Goal: Task Accomplishment & Management: Use online tool/utility

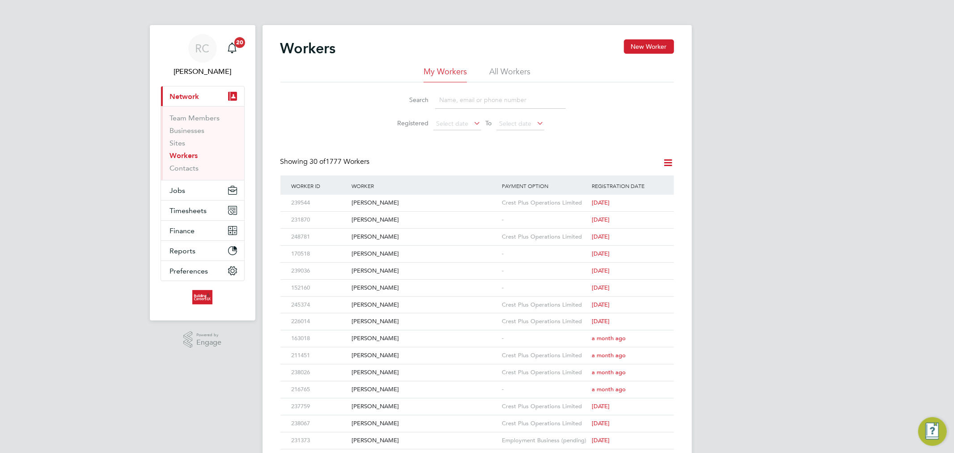
click at [496, 72] on li "All Workers" at bounding box center [509, 74] width 41 height 16
click at [191, 154] on link "Workers" at bounding box center [184, 155] width 28 height 8
click at [211, 194] on button "Jobs" at bounding box center [202, 190] width 83 height 20
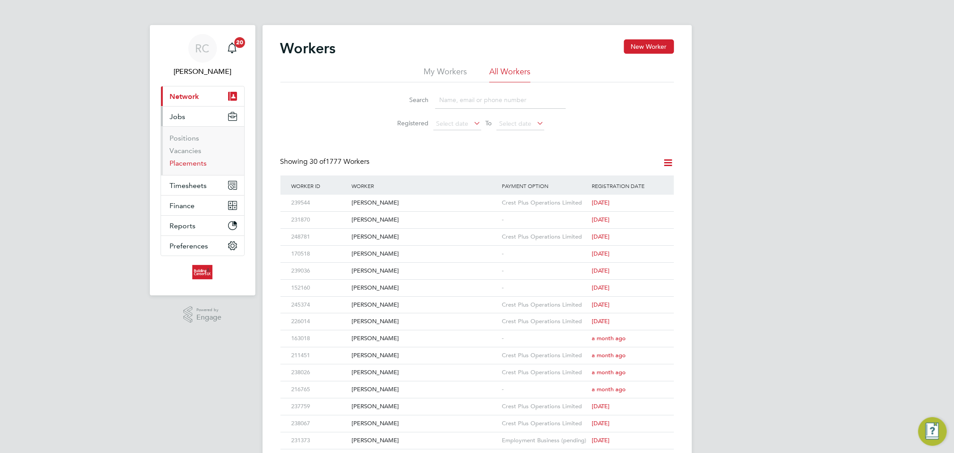
click at [186, 161] on link "Placements" at bounding box center [188, 163] width 37 height 8
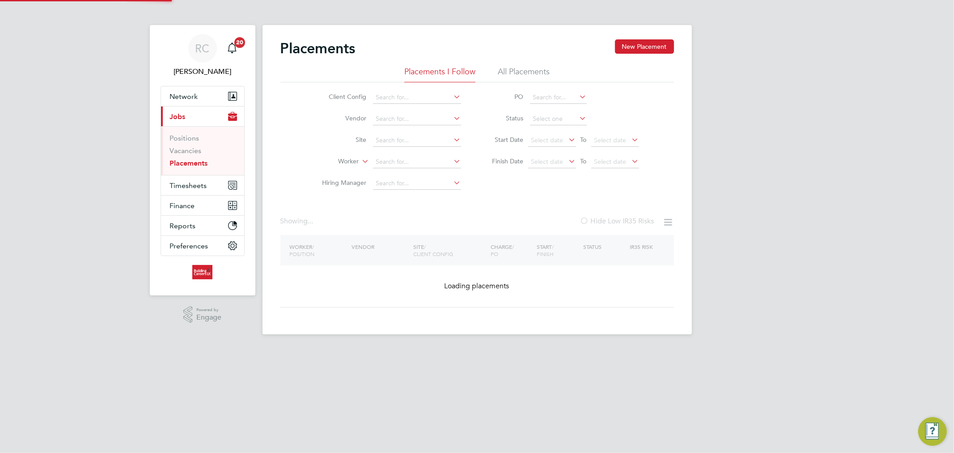
click at [380, 159] on input at bounding box center [417, 162] width 88 height 13
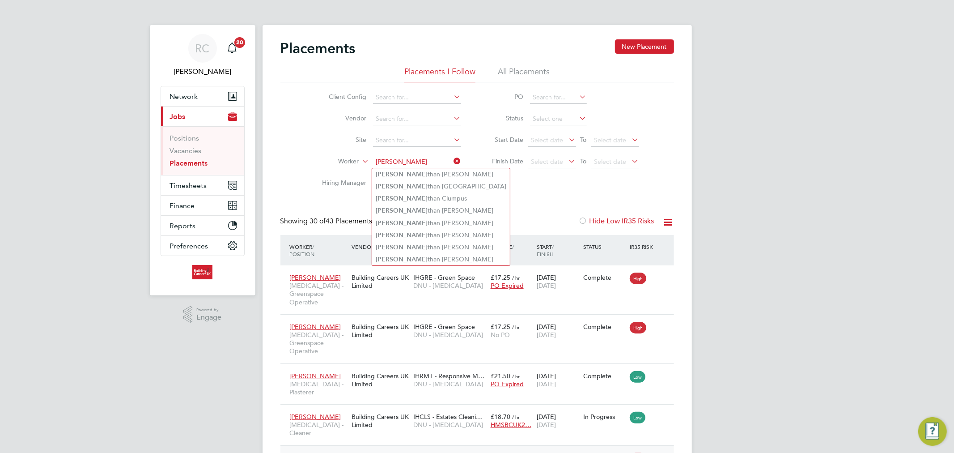
type input "jona"
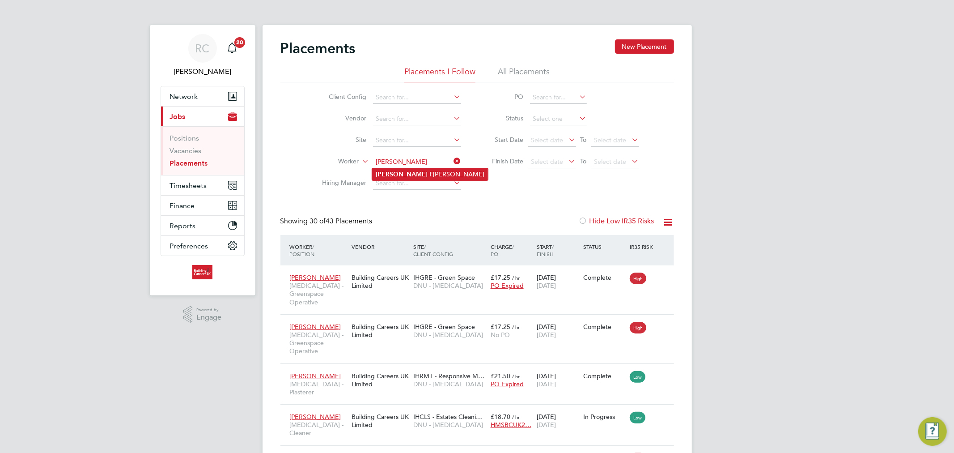
click at [417, 173] on li "Jonathan F leming" at bounding box center [430, 174] width 116 height 12
type input "[PERSON_NAME]"
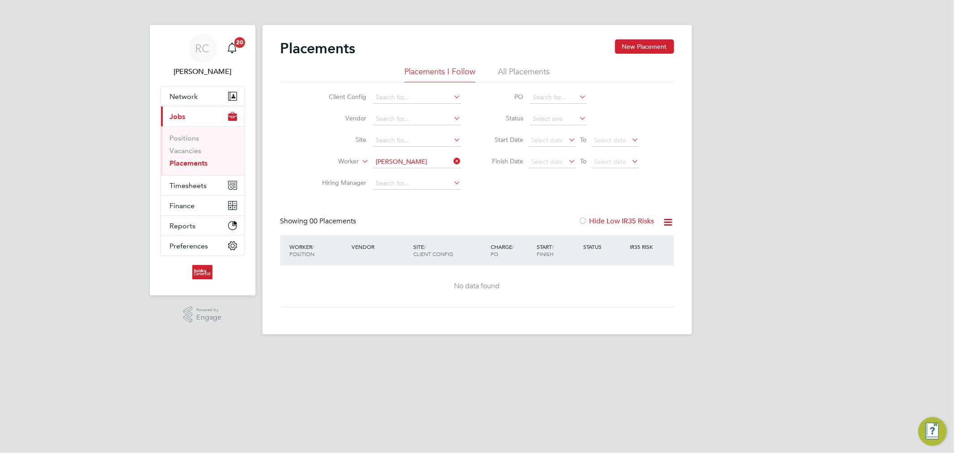
click at [530, 74] on li "All Placements" at bounding box center [524, 74] width 52 height 16
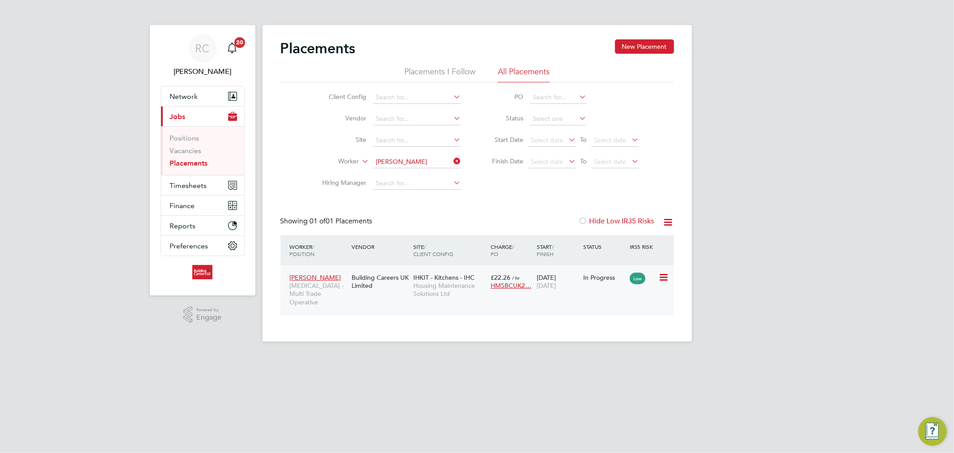
click at [430, 291] on span "Housing Maintenance Solutions Ltd" at bounding box center [449, 289] width 73 height 16
click at [861, 153] on div "RC Rhys Cook Notifications 20 Applications: Network Team Members Businesses Sit…" at bounding box center [477, 178] width 954 height 356
click at [201, 184] on span "Timesheets" at bounding box center [188, 185] width 37 height 8
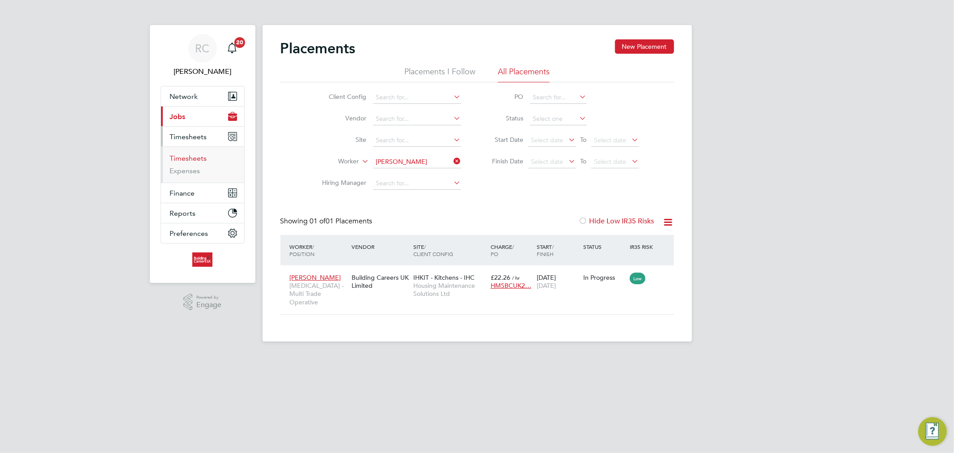
click at [201, 160] on link "Timesheets" at bounding box center [188, 158] width 37 height 8
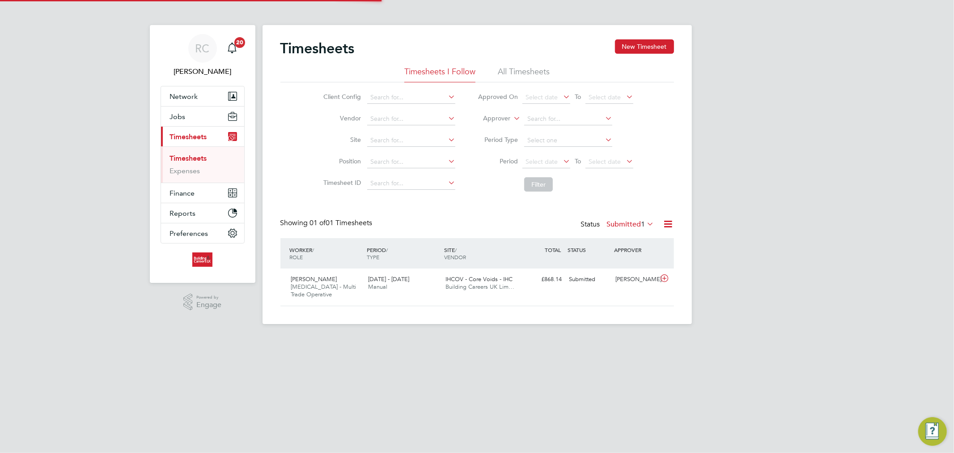
scroll to position [22, 78]
click at [540, 69] on li "All Timesheets" at bounding box center [524, 74] width 52 height 16
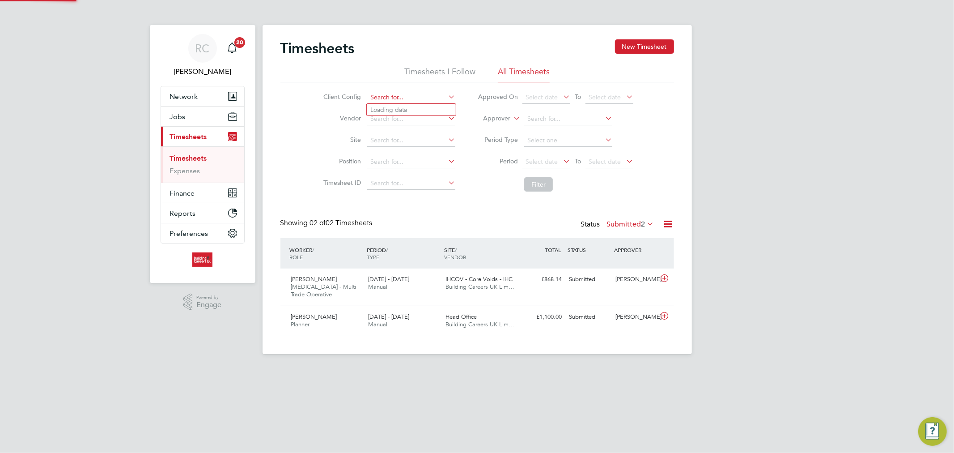
click at [405, 101] on input at bounding box center [411, 97] width 88 height 13
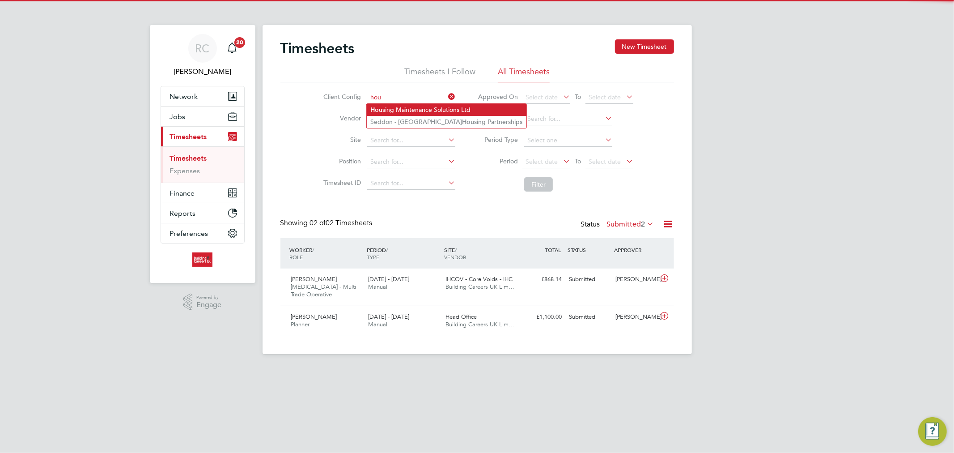
click at [417, 109] on li "Hou sing Maintenance Solutions Ltd" at bounding box center [447, 110] width 160 height 12
type input "Housing Maintenance Solutions Ltd"
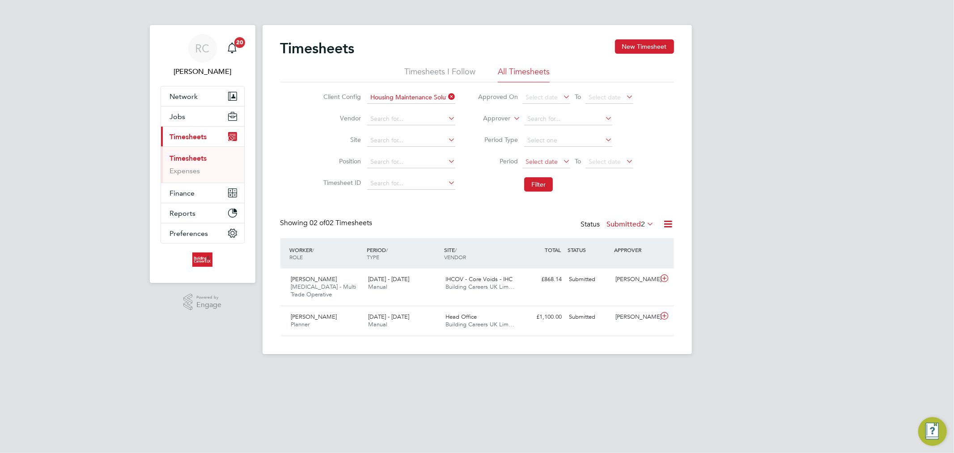
click at [548, 159] on span "Select date" at bounding box center [542, 161] width 32 height 8
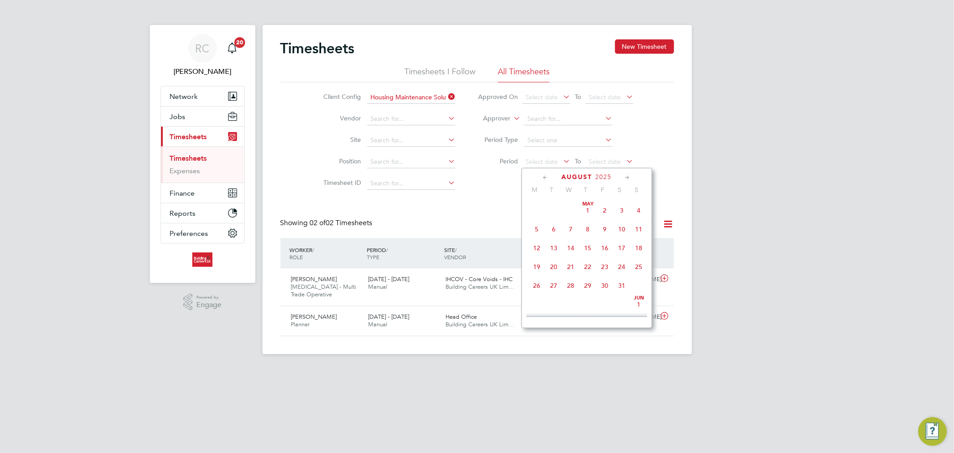
scroll to position [345, 0]
click at [535, 229] on span "18" at bounding box center [537, 223] width 17 height 17
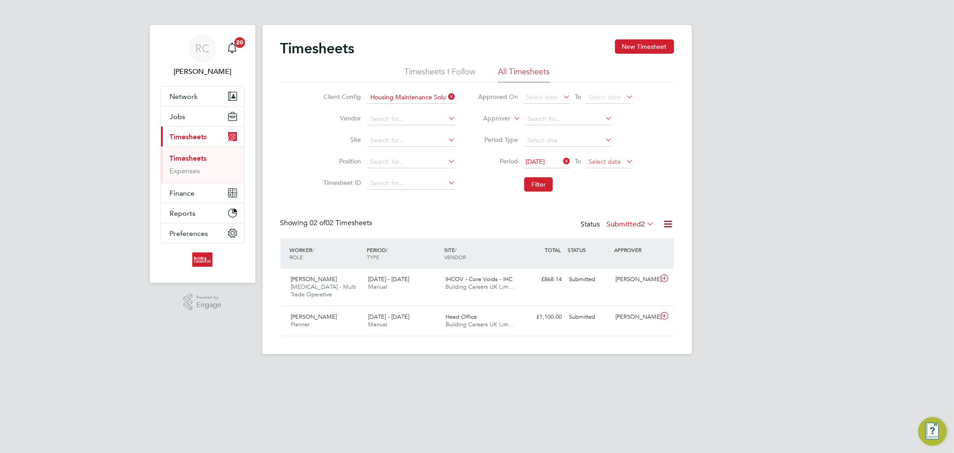
click at [596, 160] on span "Select date" at bounding box center [605, 161] width 32 height 8
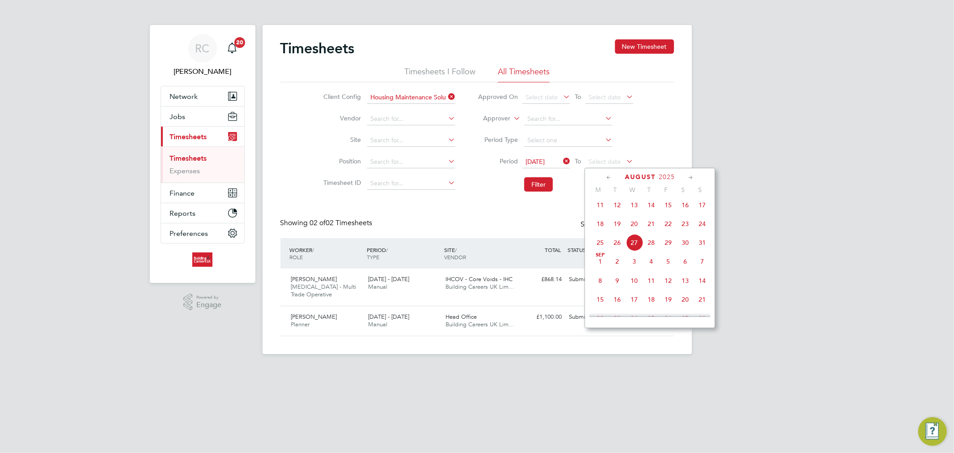
click at [703, 232] on span "24" at bounding box center [702, 223] width 17 height 17
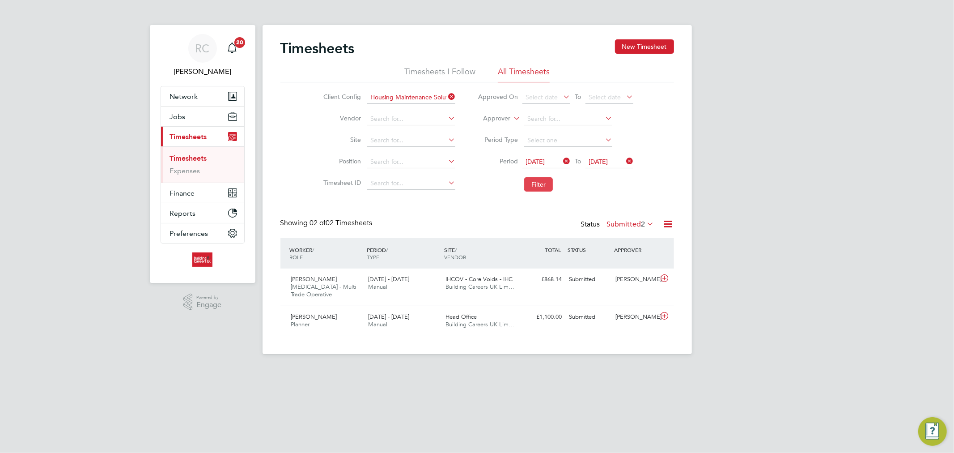
click at [534, 181] on button "Filter" at bounding box center [538, 184] width 29 height 14
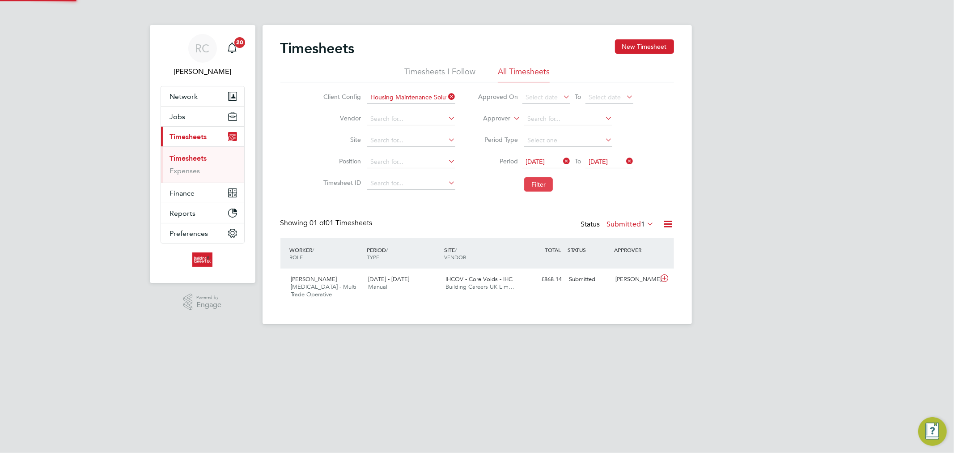
scroll to position [22, 78]
click at [620, 223] on label "Submitted 1" at bounding box center [630, 224] width 47 height 9
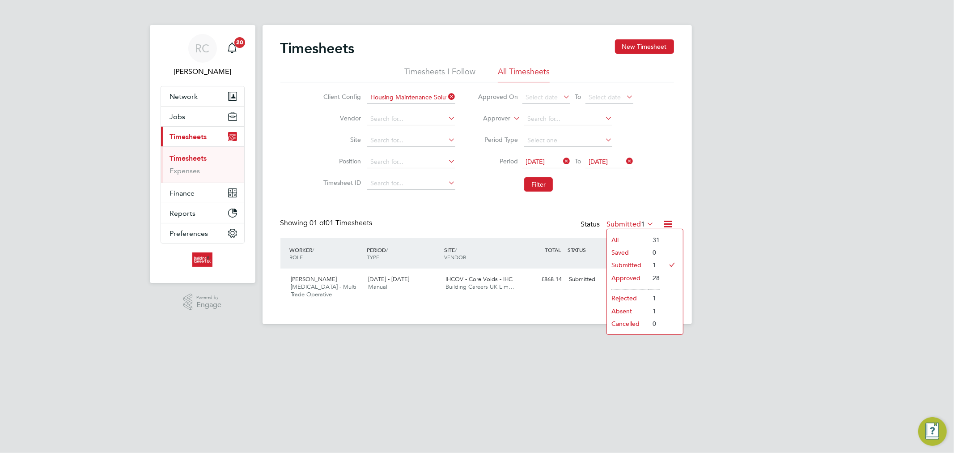
click at [625, 310] on li "Absent" at bounding box center [627, 311] width 41 height 13
click at [637, 225] on label "Absent 1" at bounding box center [636, 224] width 36 height 9
click at [629, 298] on li "Rejected" at bounding box center [633, 298] width 41 height 13
click at [624, 225] on label "Rejected 1" at bounding box center [633, 224] width 42 height 9
click at [788, 207] on div "RC Rhys Cook Notifications 20 Applications: Network Team Members Businesses Sit…" at bounding box center [477, 169] width 954 height 338
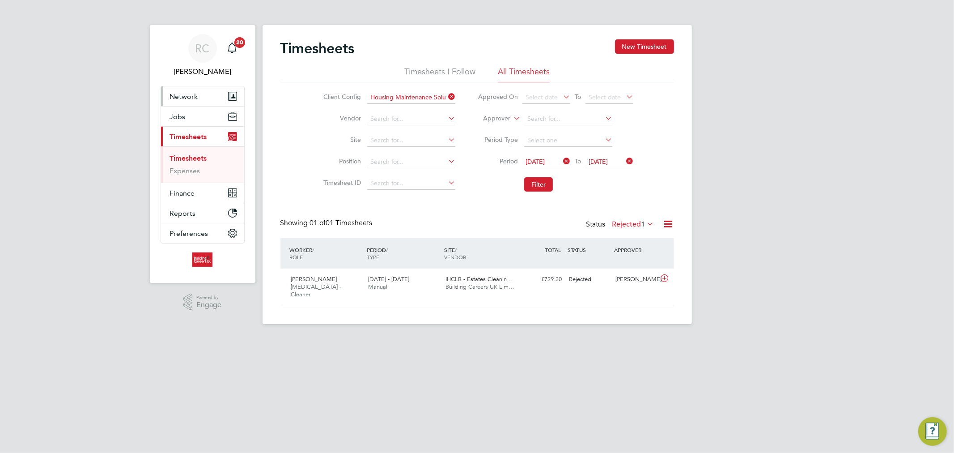
click at [188, 100] on span "Network" at bounding box center [184, 96] width 28 height 8
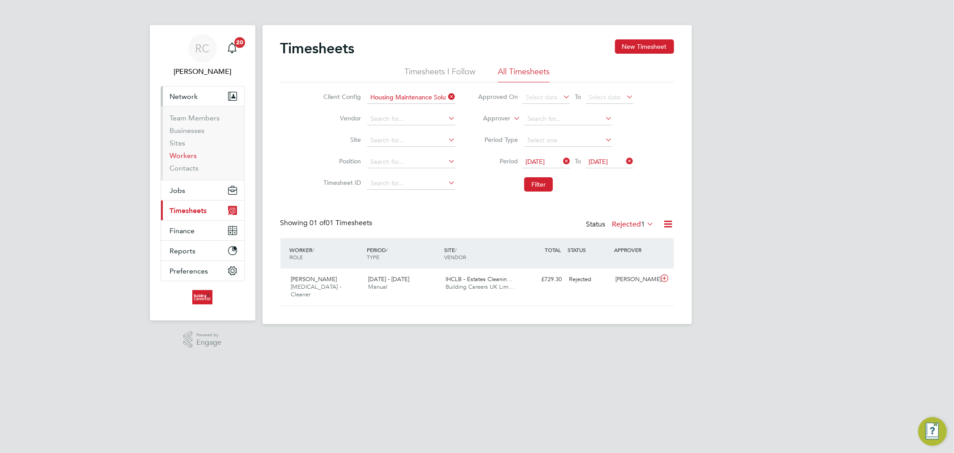
click at [192, 159] on link "Workers" at bounding box center [183, 155] width 27 height 8
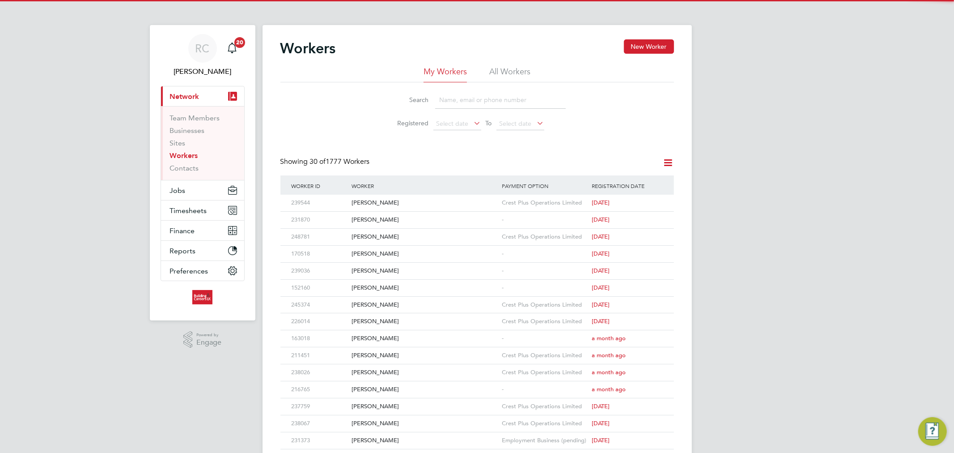
click at [509, 73] on li "All Workers" at bounding box center [509, 74] width 41 height 16
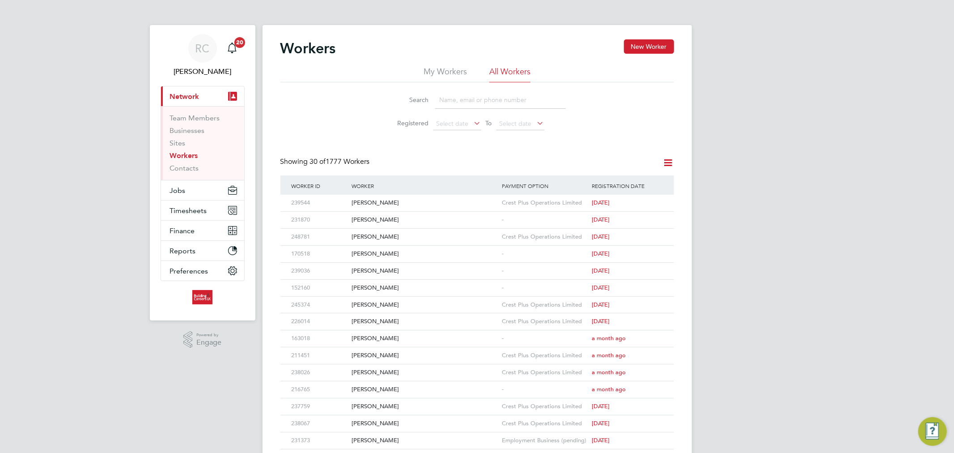
drag, startPoint x: 490, startPoint y: 101, endPoint x: 495, endPoint y: 101, distance: 4.5
click at [490, 101] on input at bounding box center [500, 99] width 131 height 17
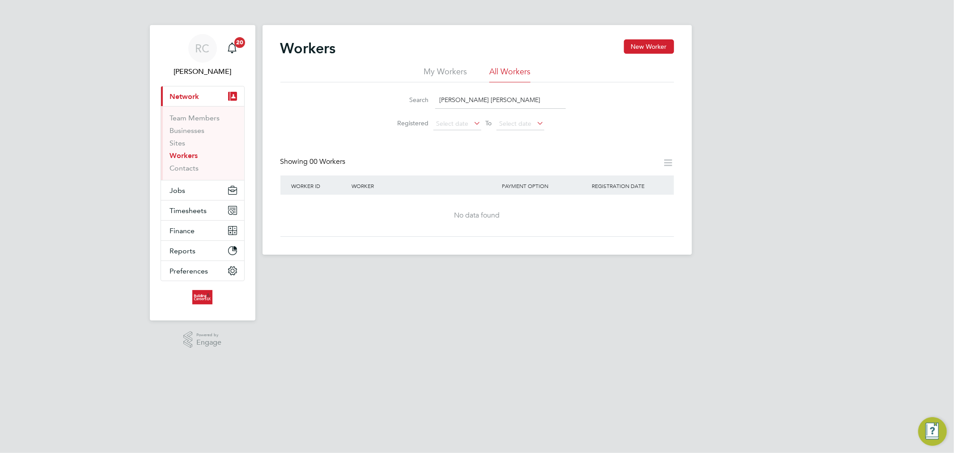
type input "steven phil"
drag, startPoint x: 500, startPoint y: 101, endPoint x: 355, endPoint y: 78, distance: 146.7
click at [355, 78] on div "My Workers All Workers Search steven phil Registered Select date To Select date" at bounding box center [477, 100] width 394 height 68
click at [202, 187] on button "Jobs" at bounding box center [202, 190] width 83 height 20
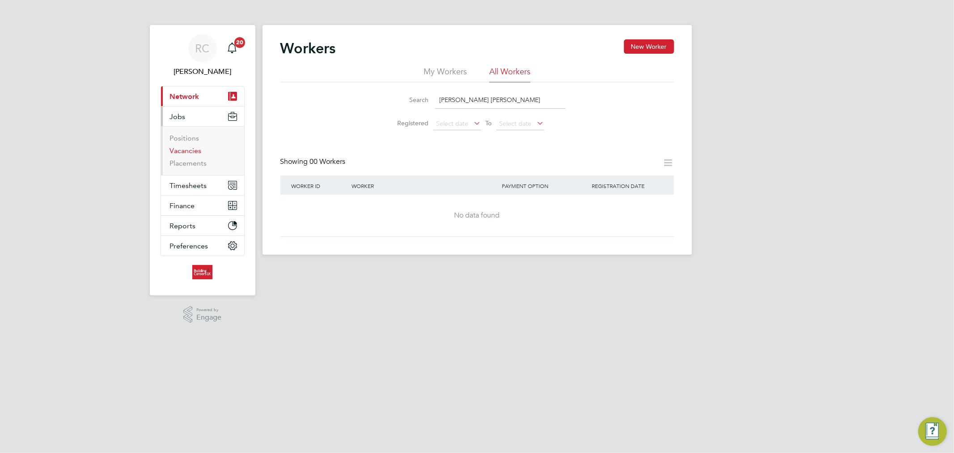
click at [193, 154] on link "Vacancies" at bounding box center [186, 150] width 32 height 8
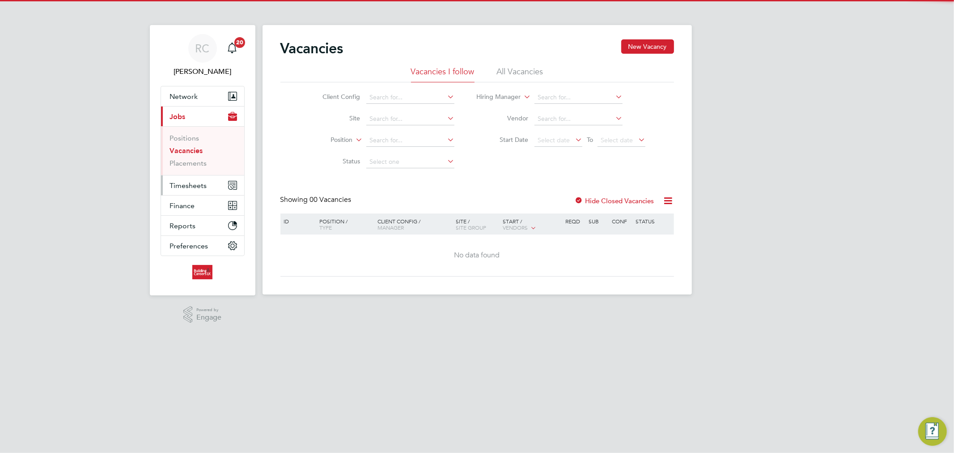
click at [198, 179] on button "Timesheets" at bounding box center [202, 185] width 83 height 20
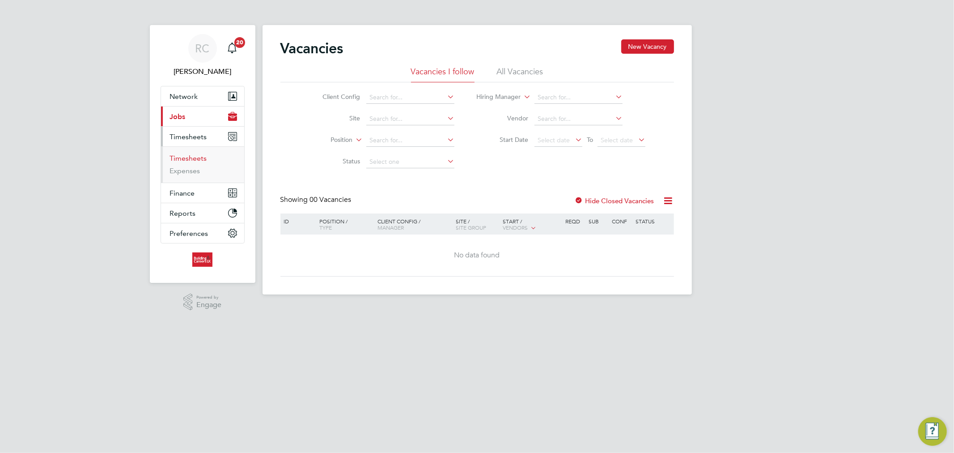
click at [197, 157] on link "Timesheets" at bounding box center [188, 158] width 37 height 8
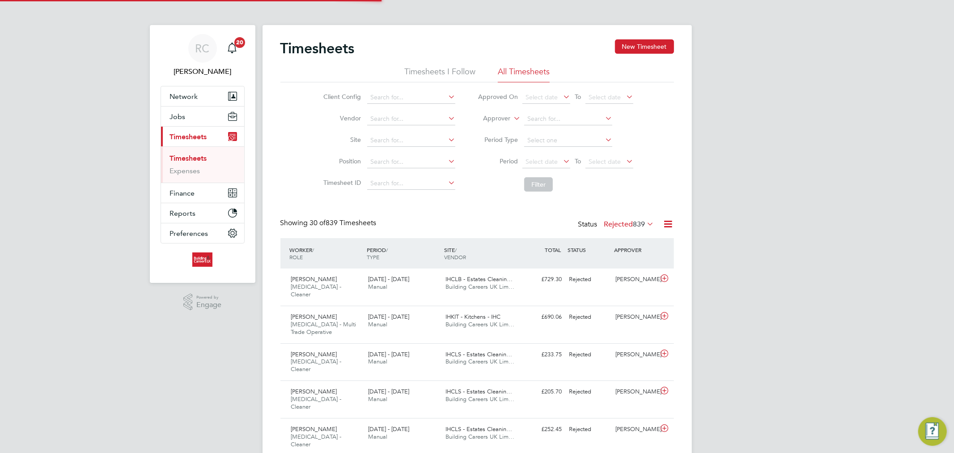
scroll to position [22, 78]
click at [390, 90] on li "Client Config" at bounding box center [388, 97] width 157 height 21
click at [391, 97] on input at bounding box center [411, 97] width 88 height 13
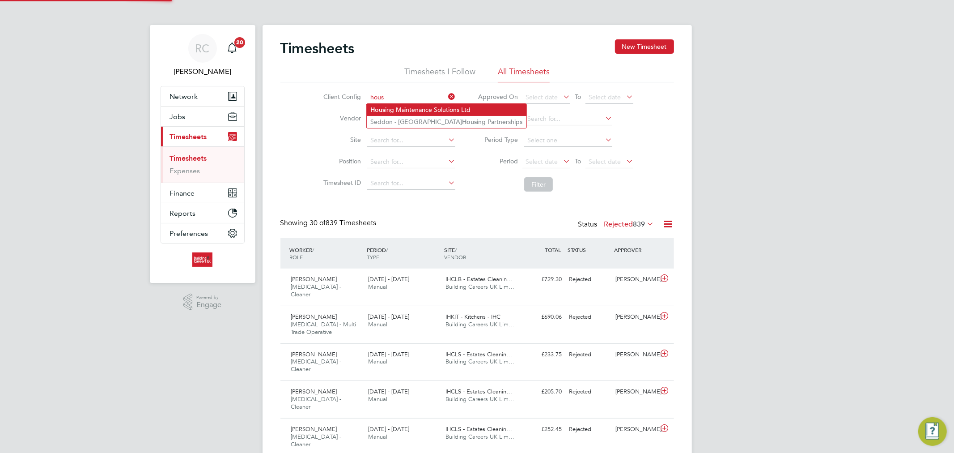
click at [393, 109] on li "Hous ing Maintenance Solutions Ltd" at bounding box center [447, 110] width 160 height 12
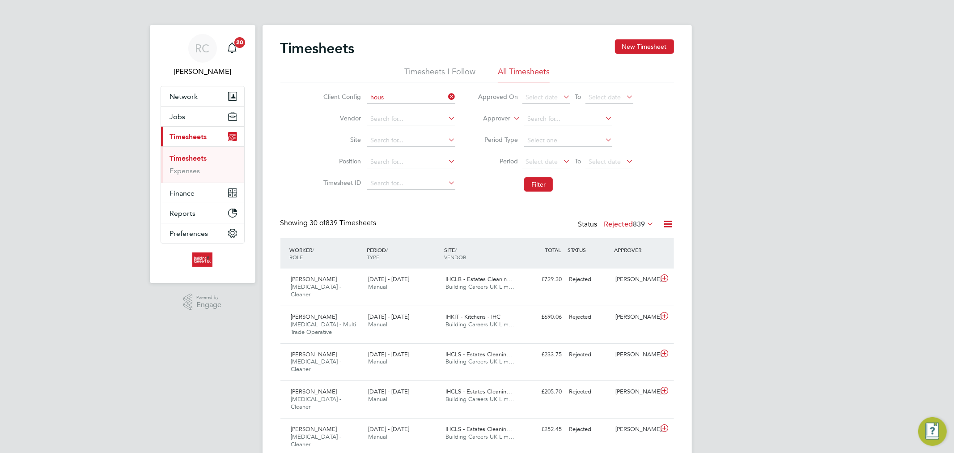
type input "Housing Maintenance Solutions Ltd"
click at [548, 161] on span "Select date" at bounding box center [542, 161] width 32 height 8
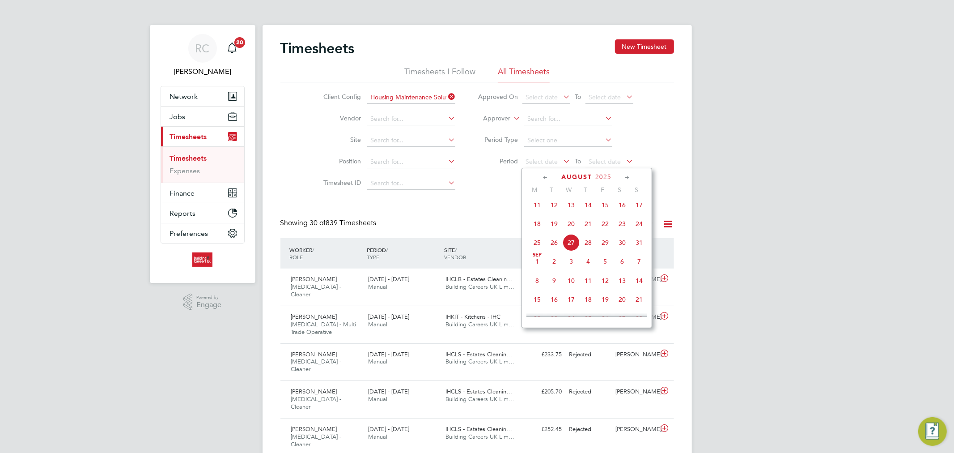
click at [537, 232] on span "18" at bounding box center [537, 223] width 17 height 17
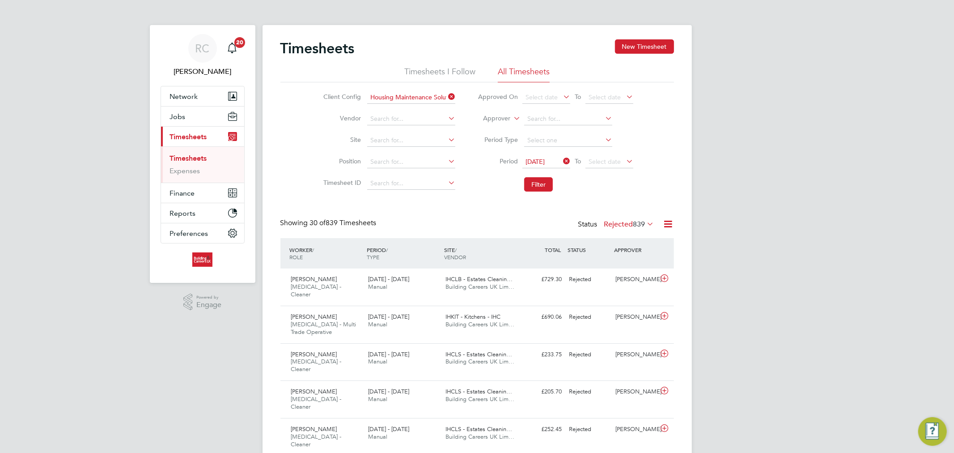
click at [543, 164] on span "[DATE]" at bounding box center [535, 161] width 19 height 8
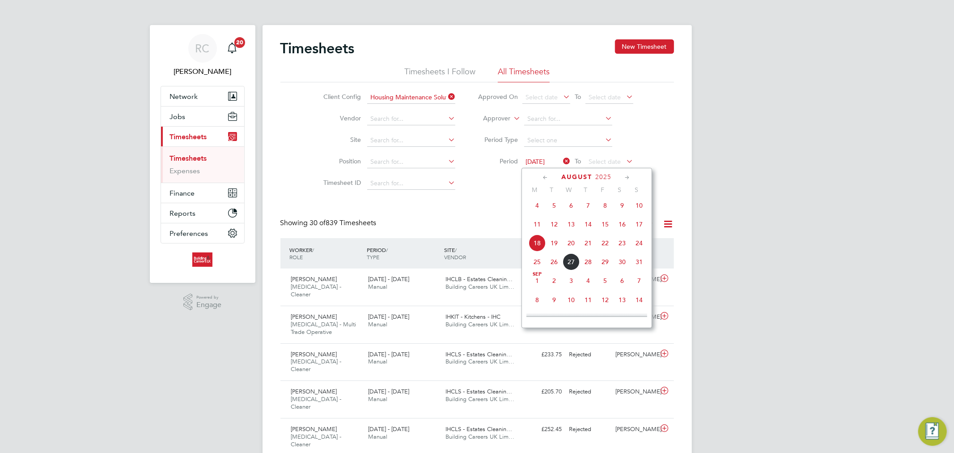
click at [667, 162] on div "Client Config Housing Maintenance Solutions Ltd Vendor Site Position Timesheet …" at bounding box center [477, 139] width 394 height 114
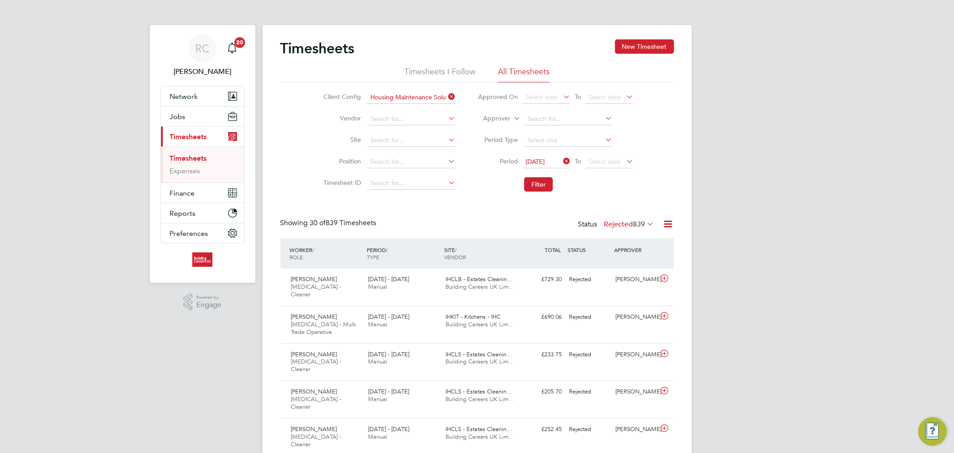
click at [625, 161] on icon at bounding box center [625, 161] width 0 height 13
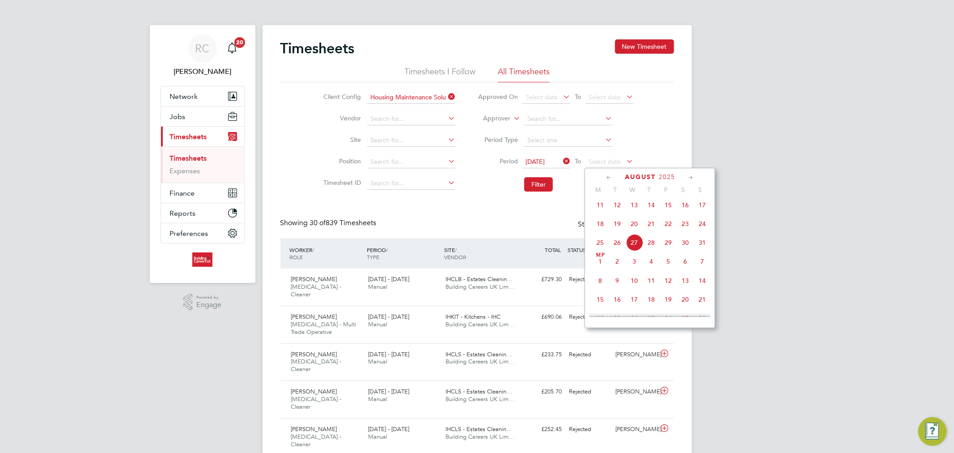
click at [705, 232] on span "24" at bounding box center [702, 223] width 17 height 17
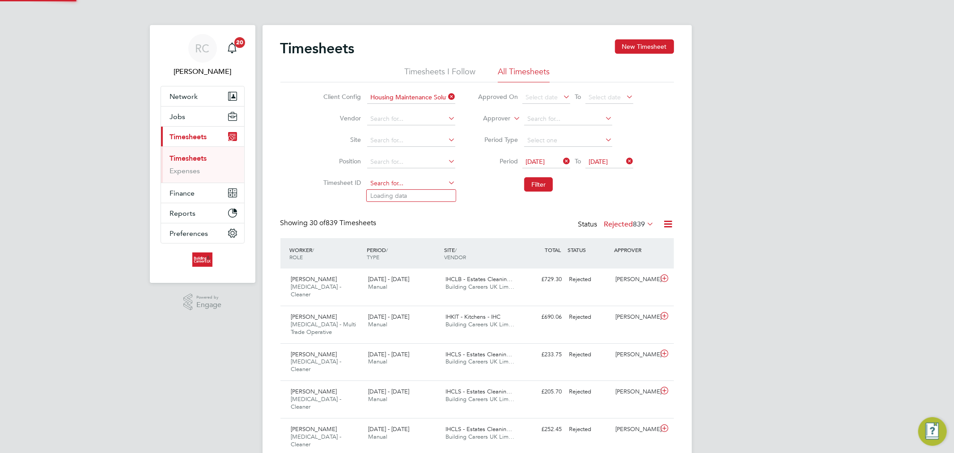
click at [412, 186] on input at bounding box center [411, 183] width 88 height 13
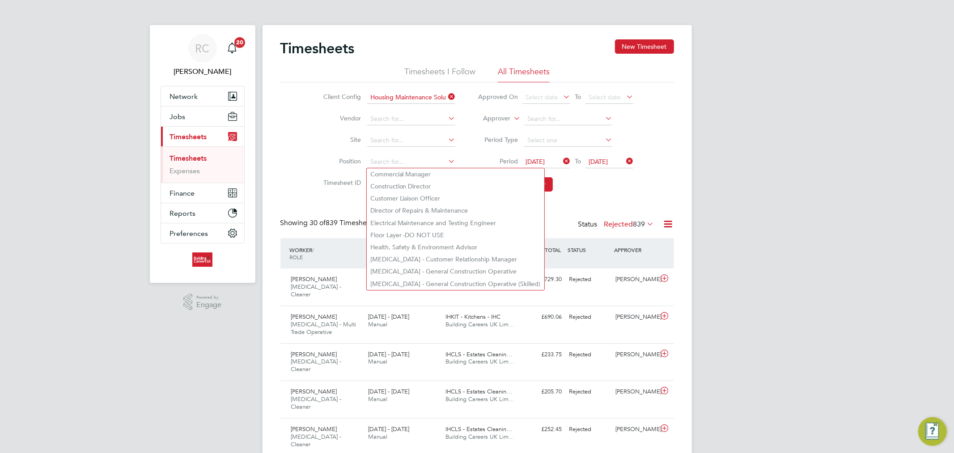
click at [591, 191] on li "Filter" at bounding box center [556, 184] width 178 height 23
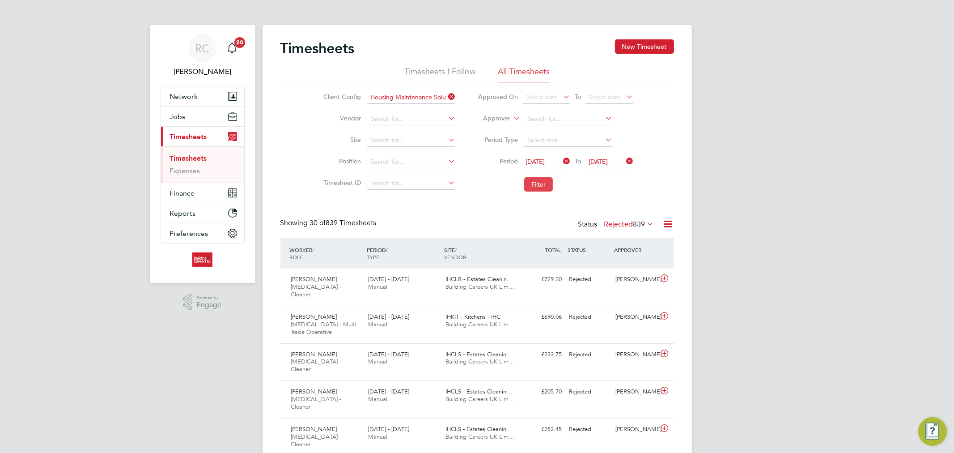
click at [538, 184] on button "Filter" at bounding box center [538, 184] width 29 height 14
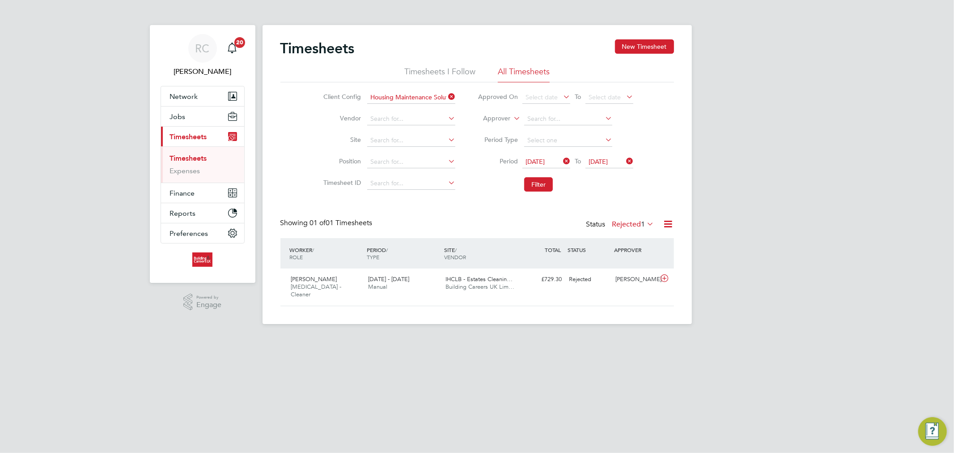
click at [638, 223] on label "Rejected 1" at bounding box center [633, 224] width 42 height 9
click at [737, 262] on div "RC Rhys Cook Notifications 20 Applications: Network Team Members Businesses Sit…" at bounding box center [477, 169] width 954 height 338
click at [636, 46] on button "New Timesheet" at bounding box center [644, 46] width 59 height 14
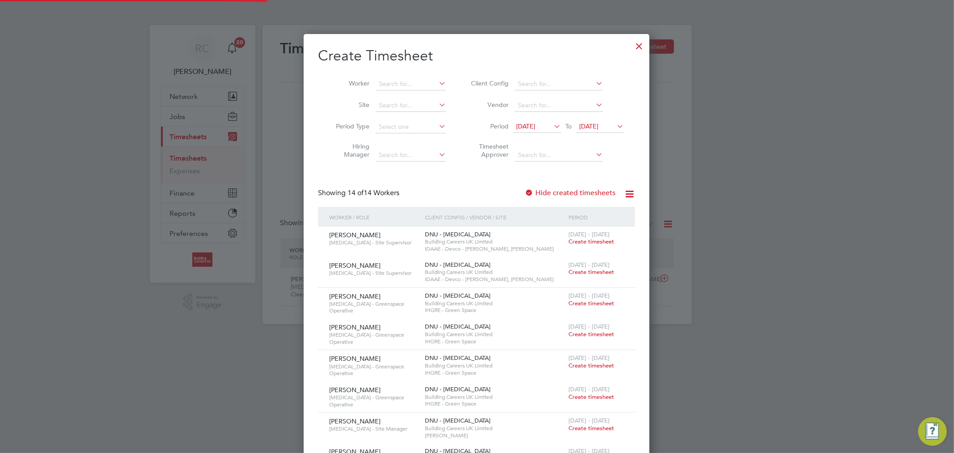
scroll to position [979, 346]
click at [395, 83] on input at bounding box center [411, 84] width 70 height 13
paste input "[PERSON_NAME]"
type input "[PERSON_NAME]"
click at [535, 129] on span "[DATE]" at bounding box center [525, 126] width 19 height 8
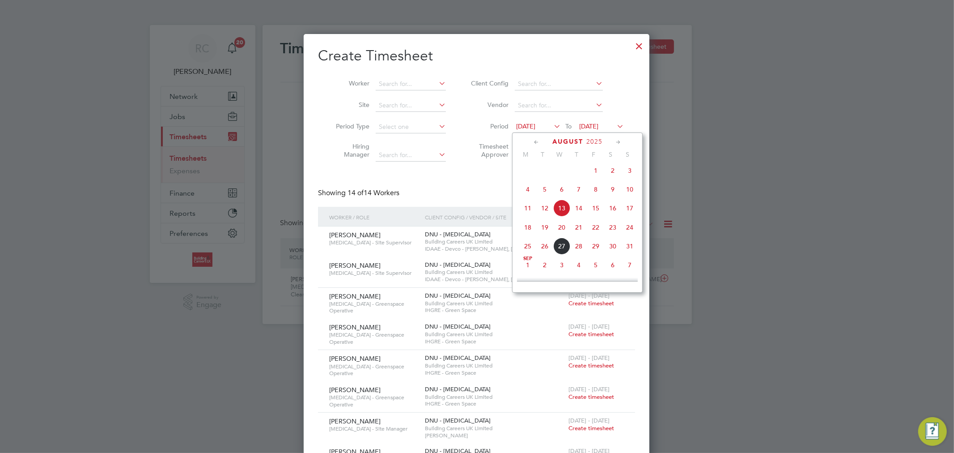
click at [529, 231] on span "18" at bounding box center [527, 227] width 17 height 17
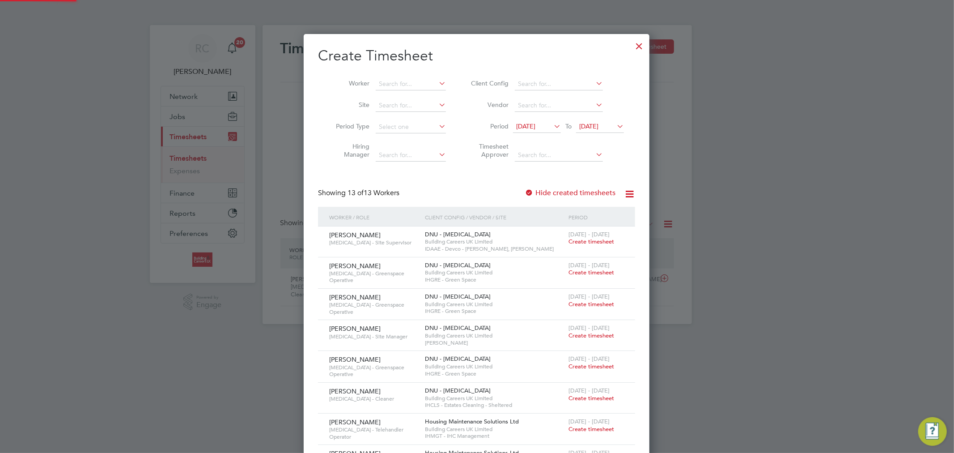
scroll to position [613, 346]
click at [598, 127] on span "[DATE]" at bounding box center [588, 126] width 19 height 8
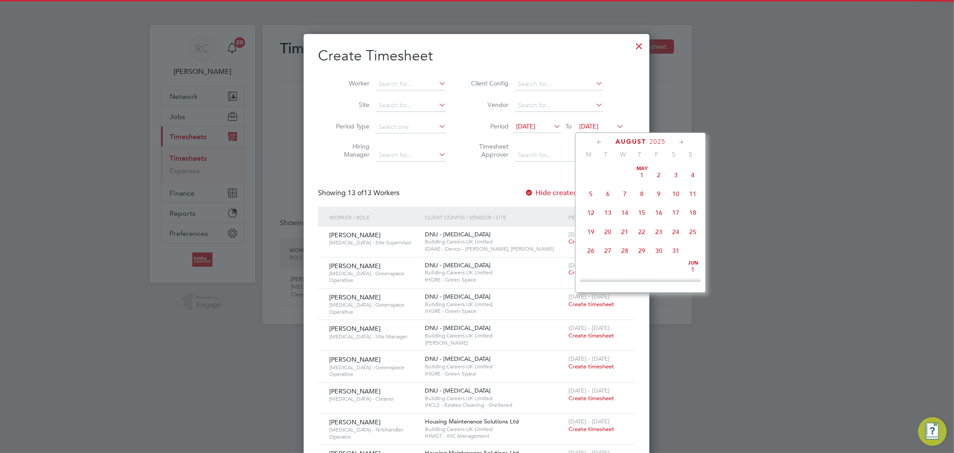
scroll to position [326, 0]
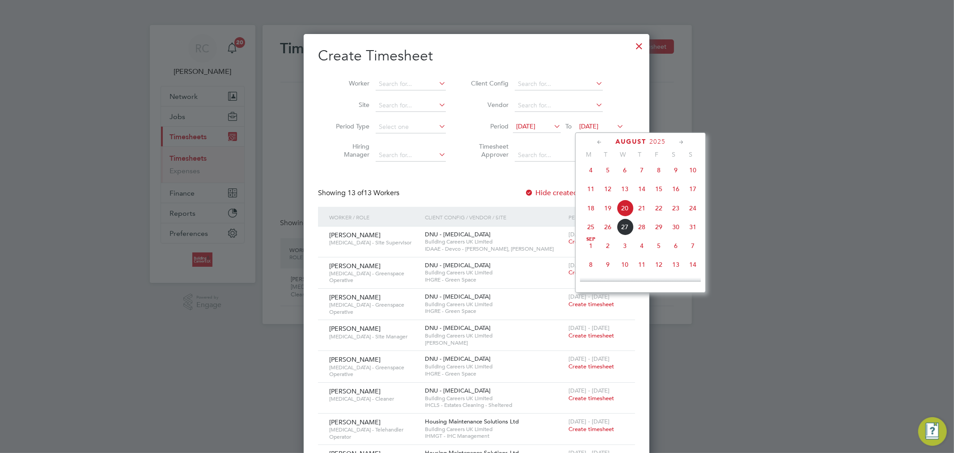
click at [691, 212] on span "24" at bounding box center [692, 208] width 17 height 17
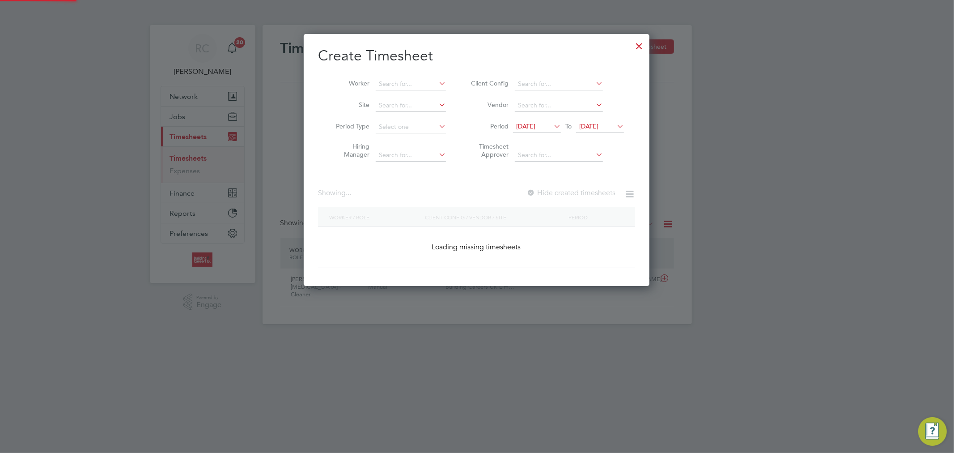
scroll to position [613, 346]
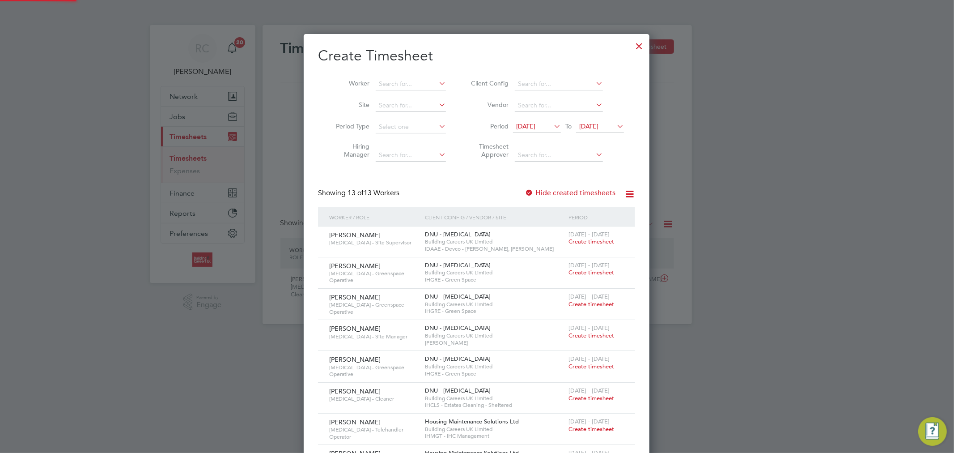
click at [574, 189] on label "Hide created timesheets" at bounding box center [570, 192] width 91 height 9
click at [570, 193] on label "Hide created timesheets" at bounding box center [570, 192] width 91 height 9
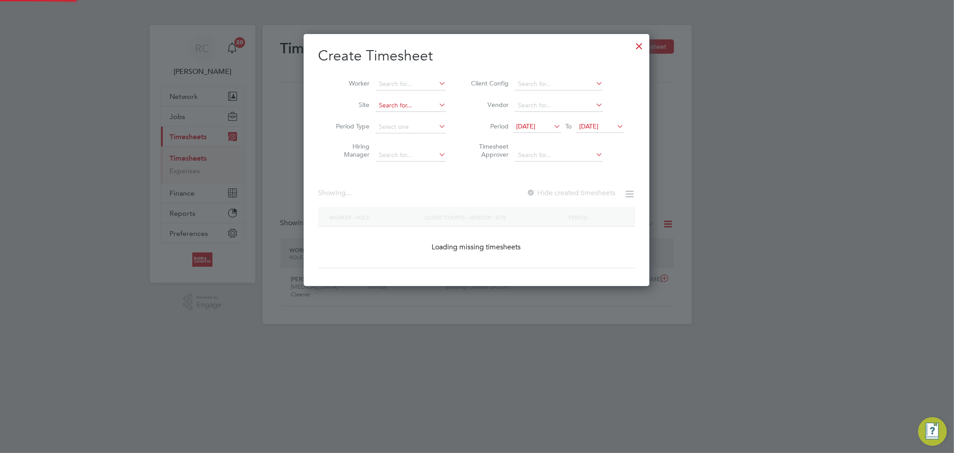
scroll to position [1169, 346]
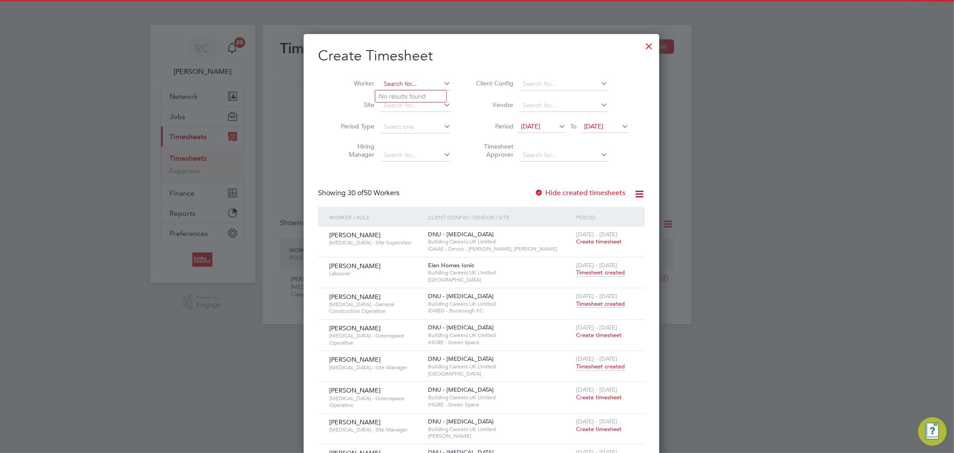
click at [395, 84] on input at bounding box center [416, 84] width 70 height 13
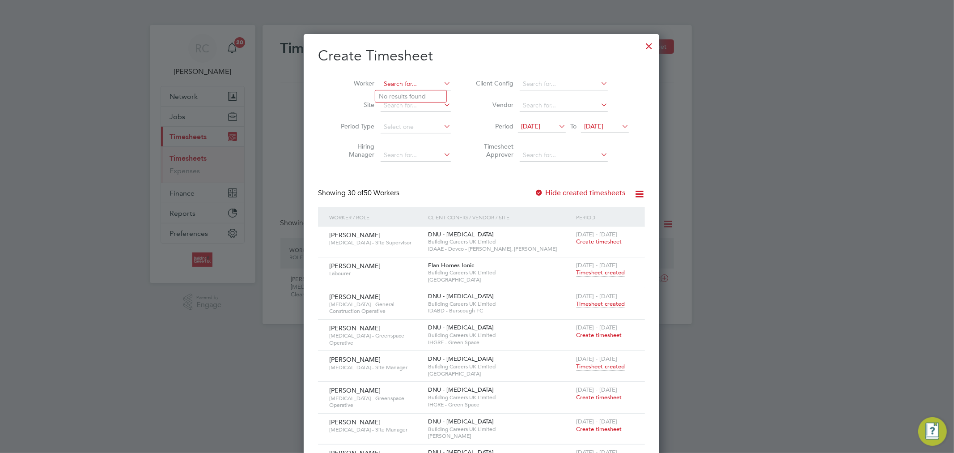
paste input "[PERSON_NAME]"
type input "[PERSON_NAME]"
click at [400, 91] on li "Michael Mchugh" at bounding box center [431, 96] width 113 height 12
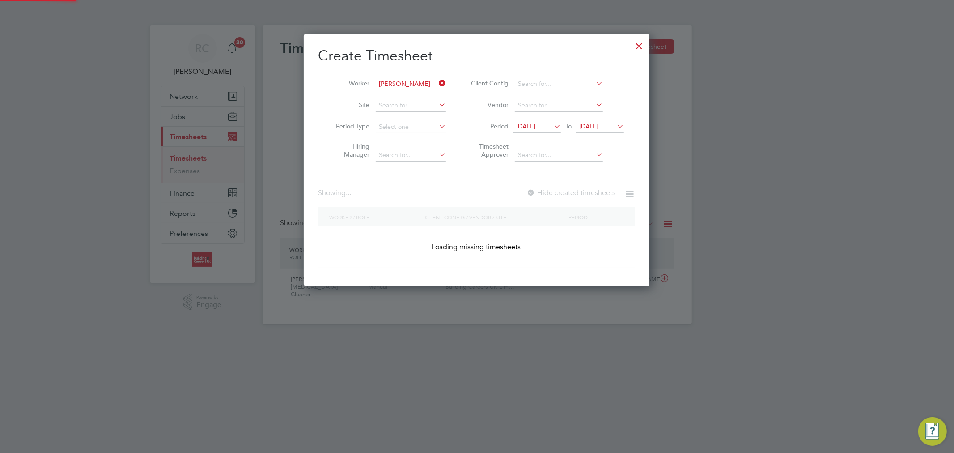
scroll to position [252, 346]
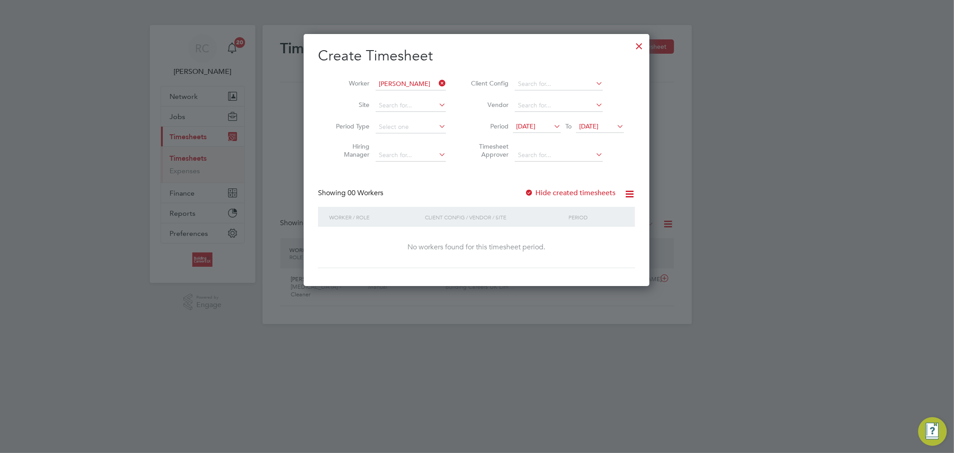
click at [562, 190] on label "Hide created timesheets" at bounding box center [570, 192] width 91 height 9
click at [558, 193] on label "Hide created timesheets" at bounding box center [570, 192] width 91 height 9
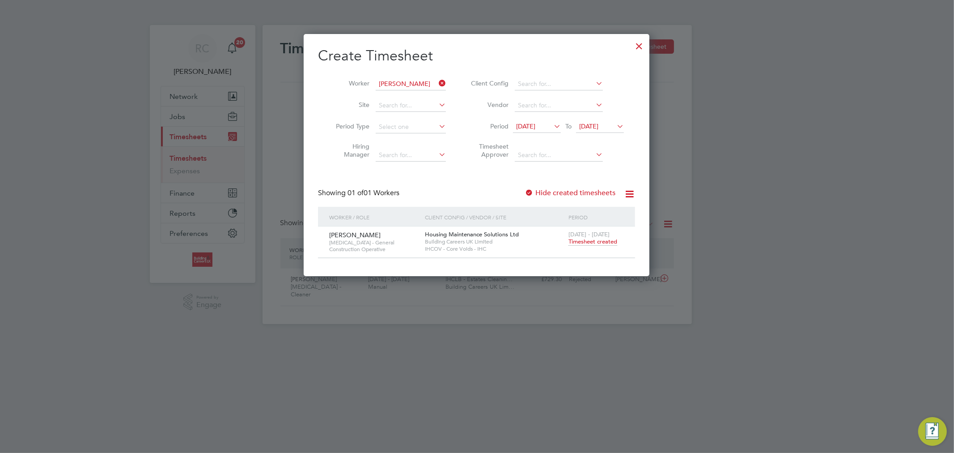
click at [600, 245] on span "Timesheet created" at bounding box center [593, 242] width 49 height 8
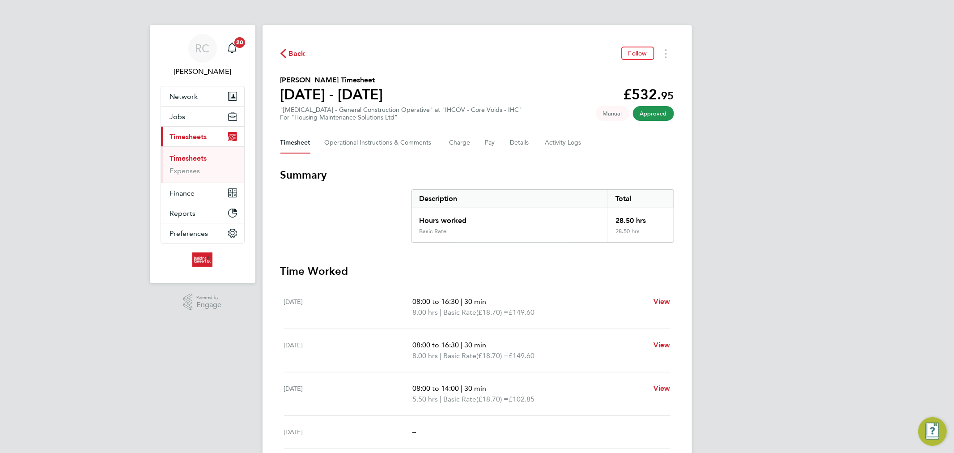
click at [202, 156] on link "Timesheets" at bounding box center [188, 158] width 37 height 8
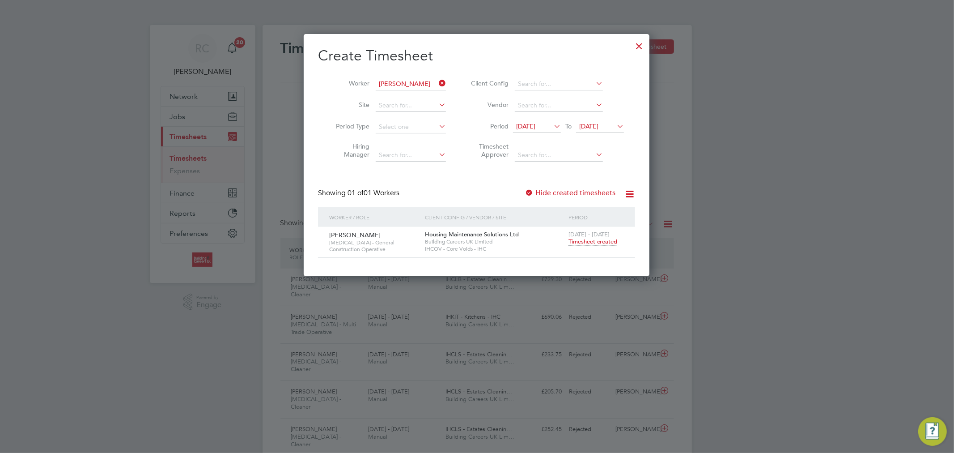
click at [437, 81] on icon at bounding box center [437, 83] width 0 height 13
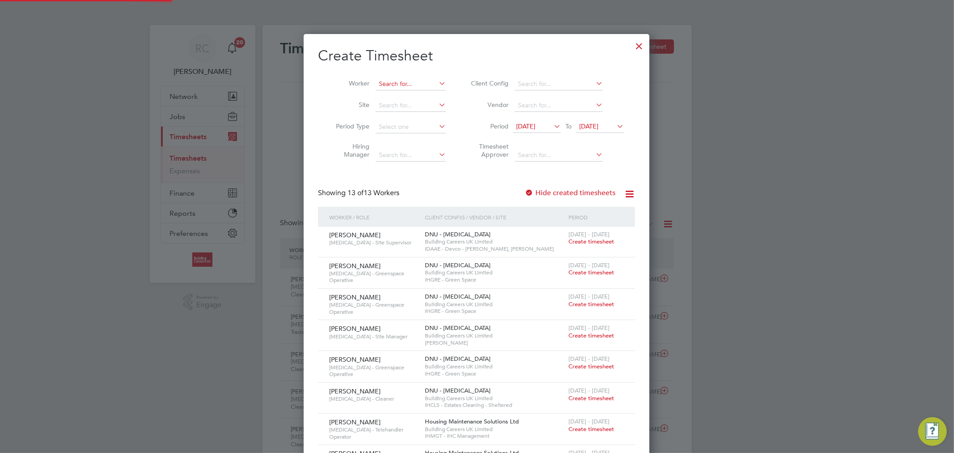
click at [421, 84] on input at bounding box center [411, 84] width 70 height 13
paste input "[PERSON_NAME]"
type input "[PERSON_NAME]"
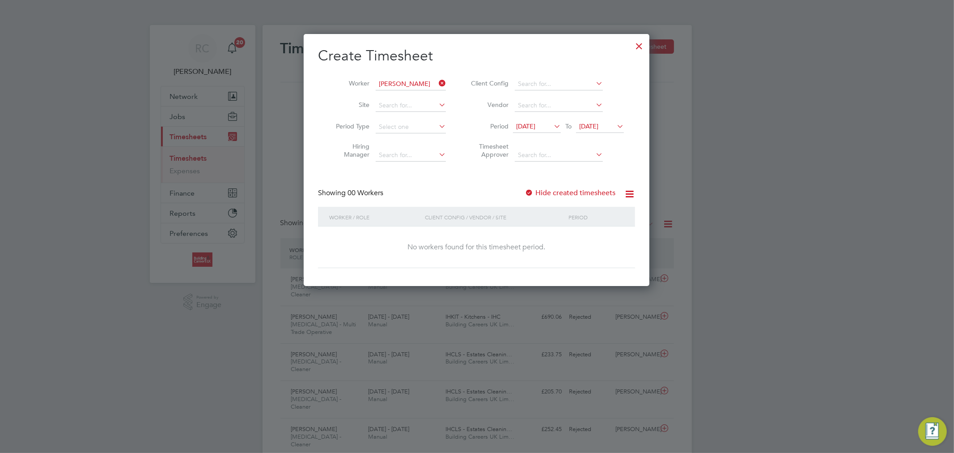
click at [586, 193] on label "Hide created timesheets" at bounding box center [570, 192] width 91 height 9
click at [582, 194] on label "Hide created timesheets" at bounding box center [570, 192] width 91 height 9
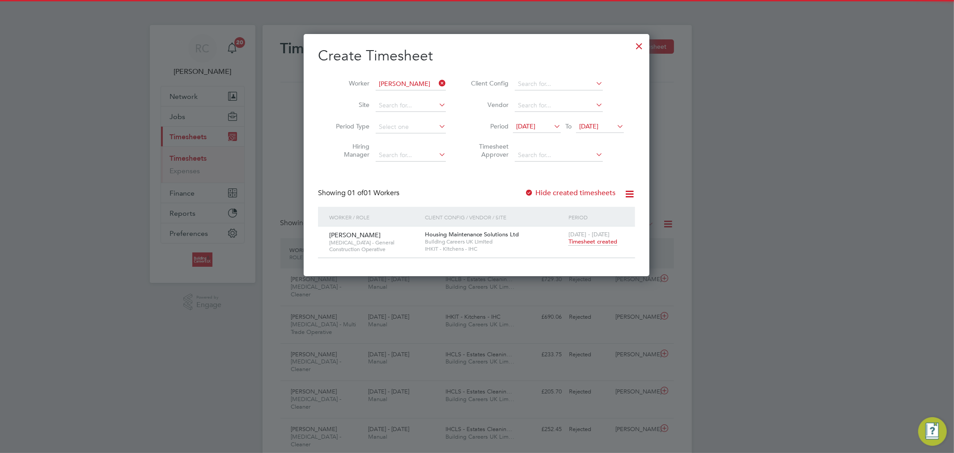
click at [584, 242] on span "Timesheet created" at bounding box center [593, 242] width 49 height 8
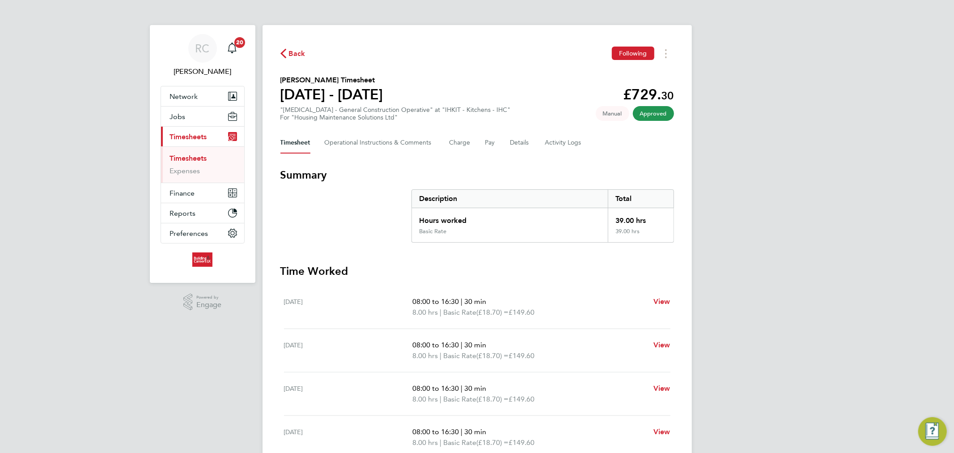
click at [284, 52] on icon "button" at bounding box center [283, 53] width 6 height 9
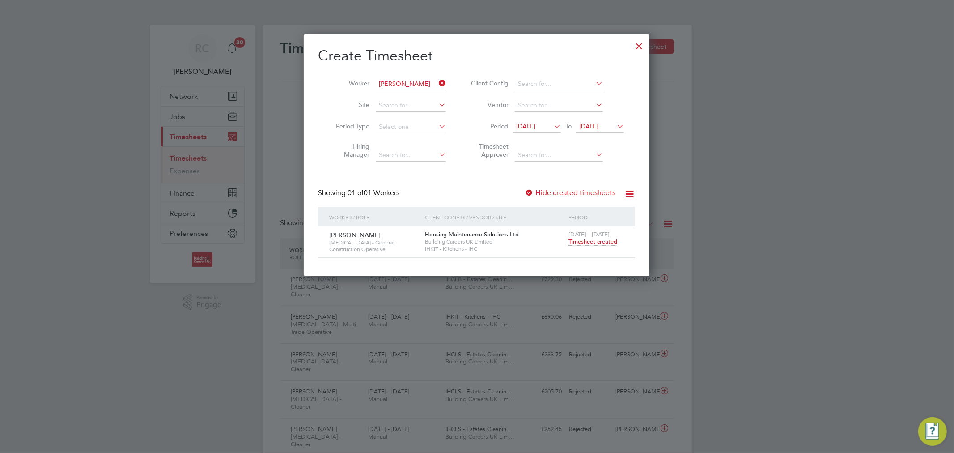
click at [437, 82] on icon at bounding box center [437, 83] width 0 height 13
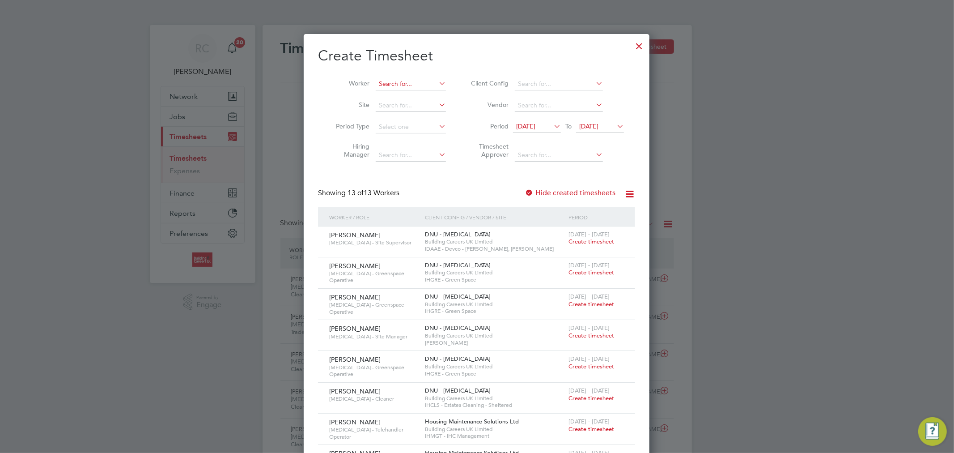
click at [428, 82] on input at bounding box center [411, 84] width 70 height 13
paste input "Garry Trigg"
type input "Garry Trigg"
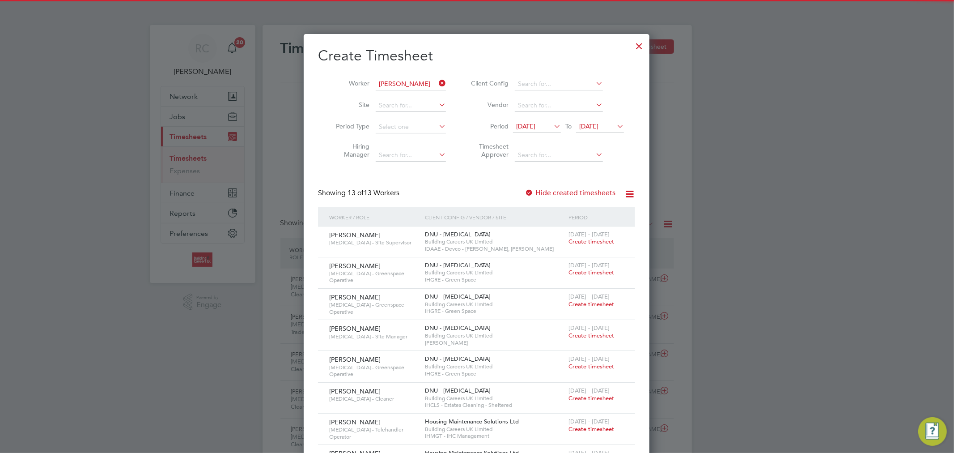
click at [417, 95] on li "Garry Trigg" at bounding box center [431, 96] width 113 height 12
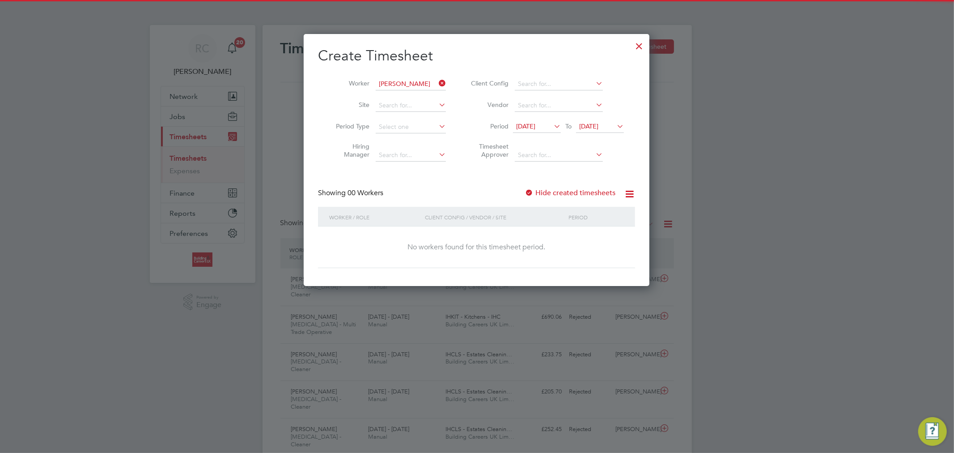
click at [556, 193] on label "Hide created timesheets" at bounding box center [570, 192] width 91 height 9
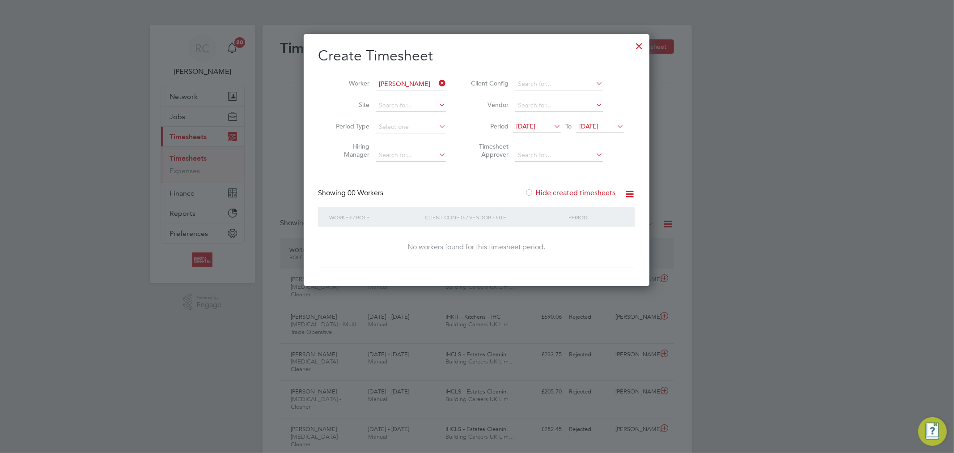
click at [556, 193] on label "Hide created timesheets" at bounding box center [570, 192] width 91 height 9
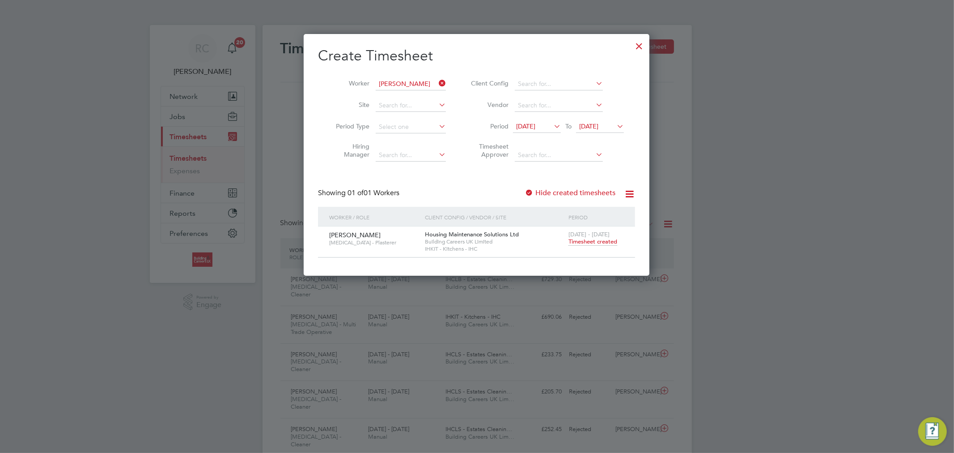
click at [590, 243] on span "Timesheet created" at bounding box center [593, 242] width 49 height 8
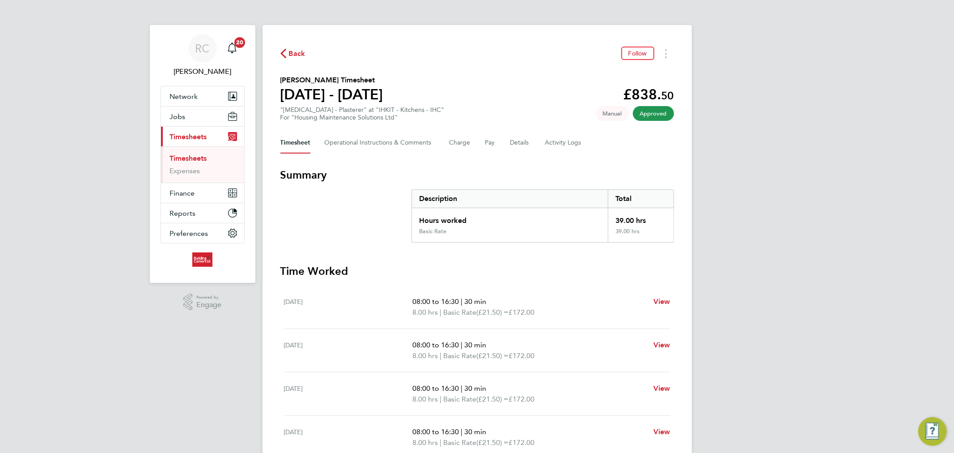
click at [302, 56] on span "Back" at bounding box center [297, 53] width 17 height 11
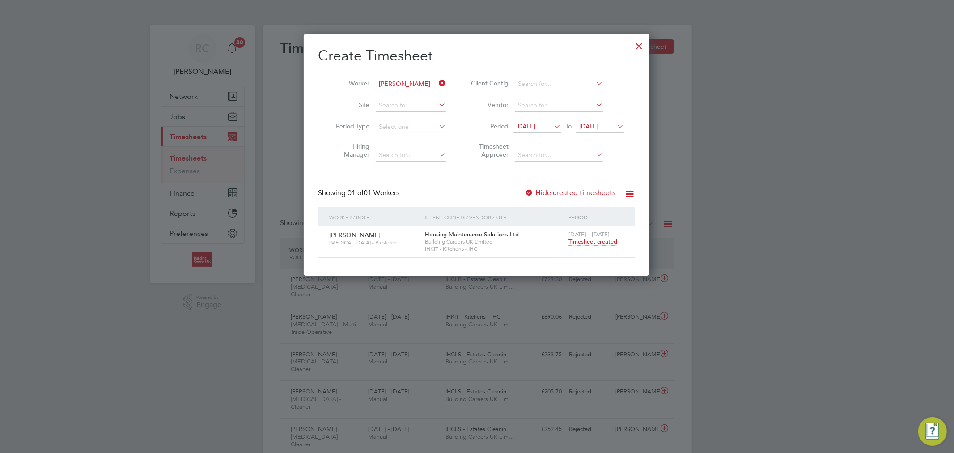
click at [437, 79] on icon at bounding box center [437, 83] width 0 height 13
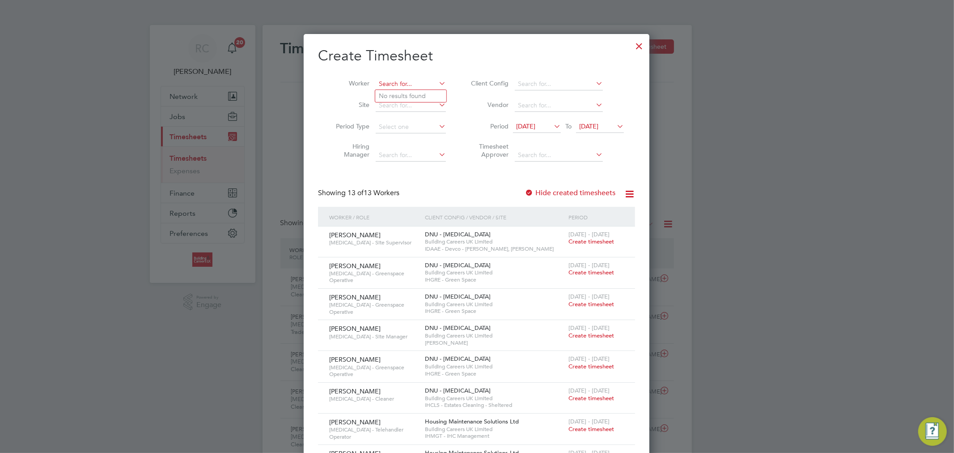
click at [423, 87] on input at bounding box center [411, 84] width 70 height 13
paste input "[PERSON_NAME]"
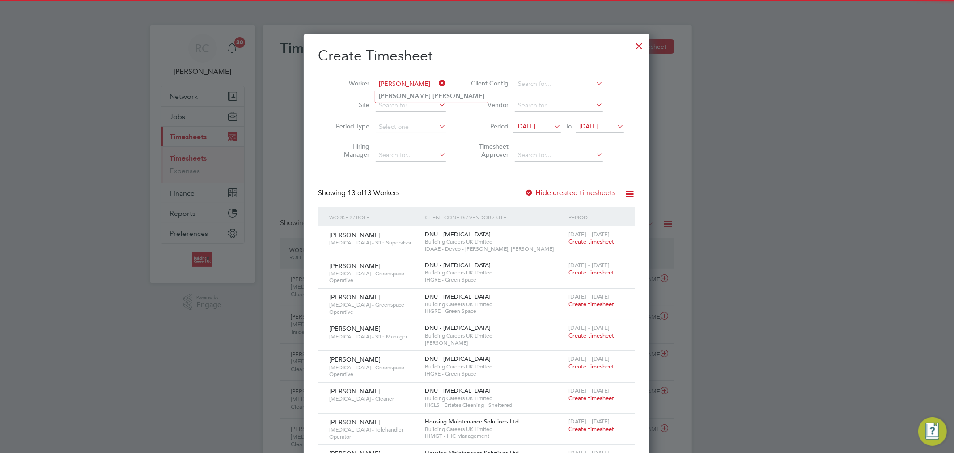
type input "[PERSON_NAME]"
click at [564, 191] on label "Hide created timesheets" at bounding box center [570, 192] width 91 height 9
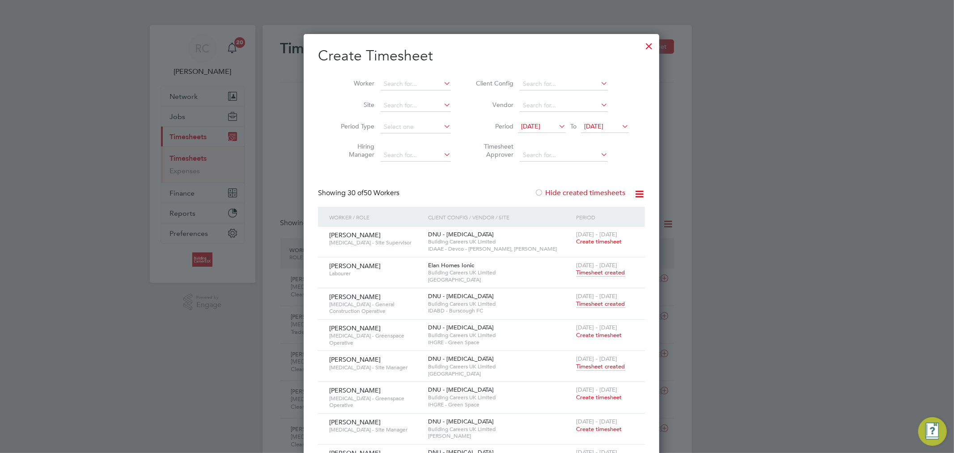
click at [573, 194] on label "Hide created timesheets" at bounding box center [580, 192] width 91 height 9
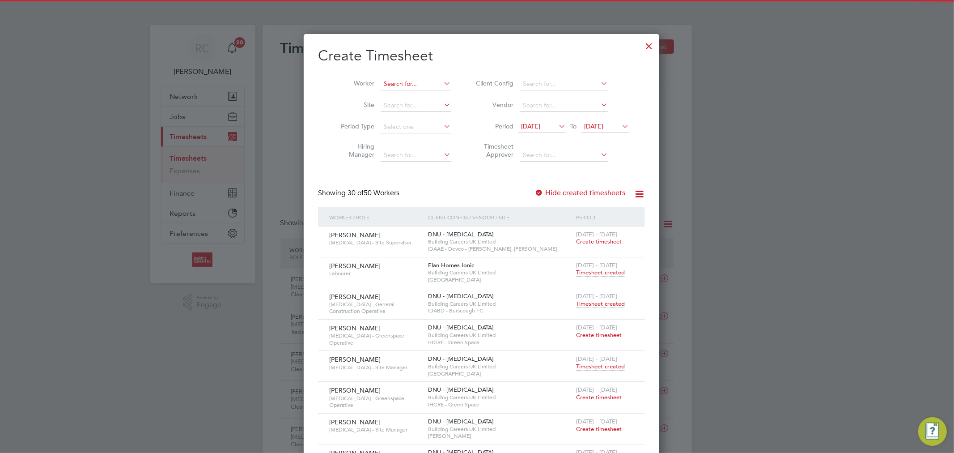
click at [419, 83] on input at bounding box center [416, 84] width 70 height 13
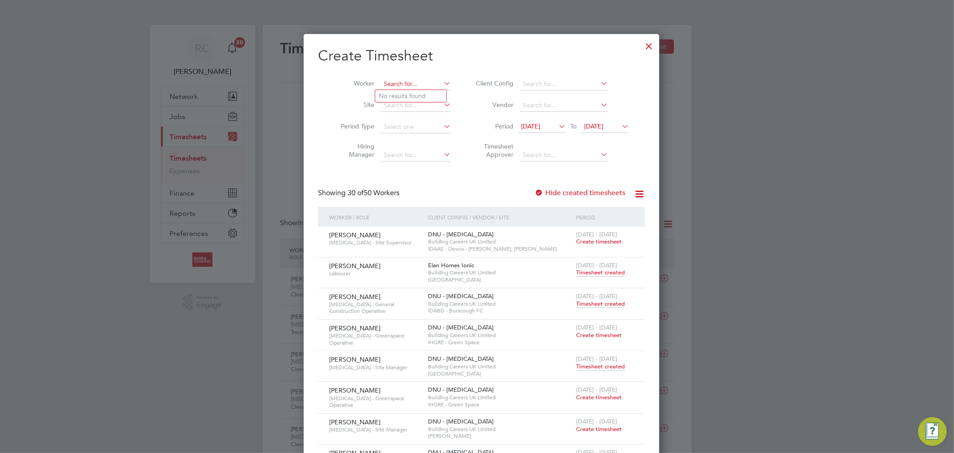
paste input "[PERSON_NAME]"
type input "[PERSON_NAME]"
click at [421, 95] on li "Barry Foster" at bounding box center [431, 96] width 113 height 12
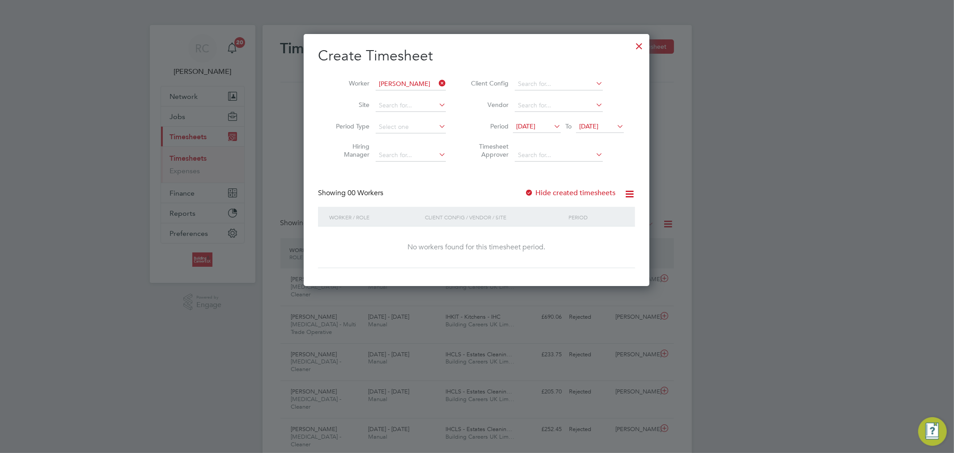
click at [552, 191] on label "Hide created timesheets" at bounding box center [570, 192] width 91 height 9
click at [562, 189] on label "Hide created timesheets" at bounding box center [570, 192] width 91 height 9
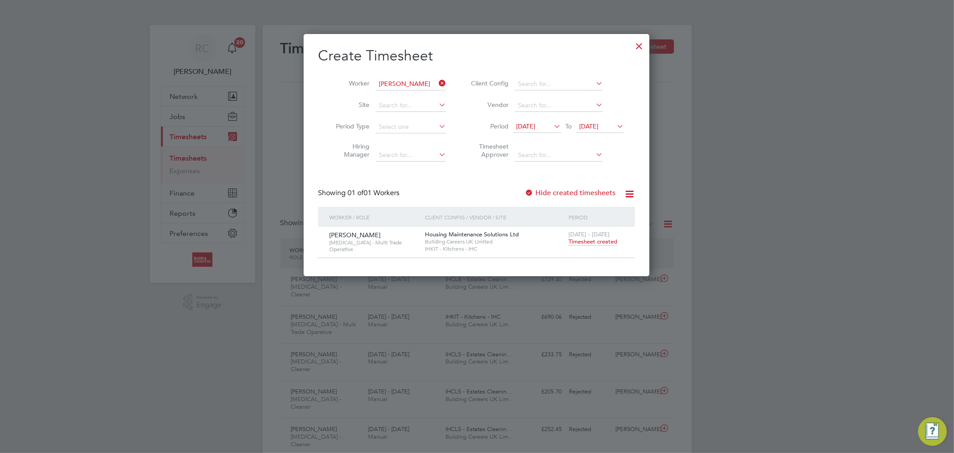
click at [579, 244] on span "Timesheet created" at bounding box center [593, 242] width 49 height 8
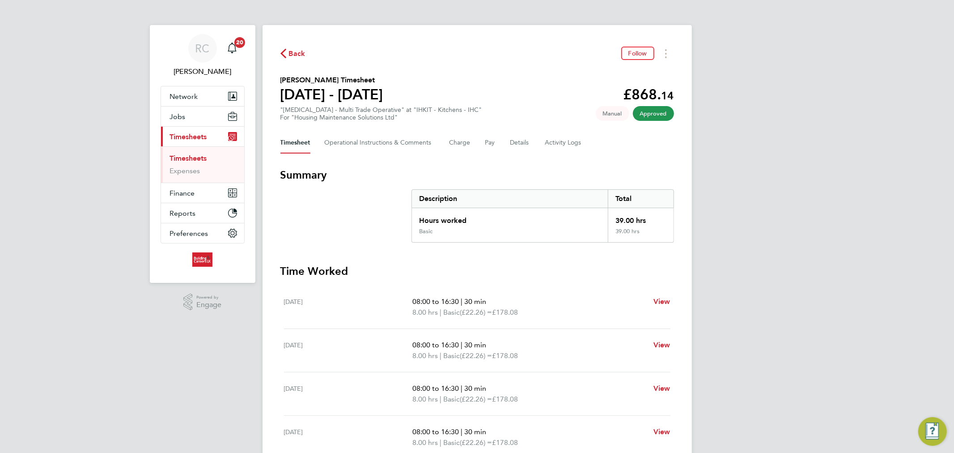
click at [291, 55] on span "Back" at bounding box center [297, 53] width 17 height 11
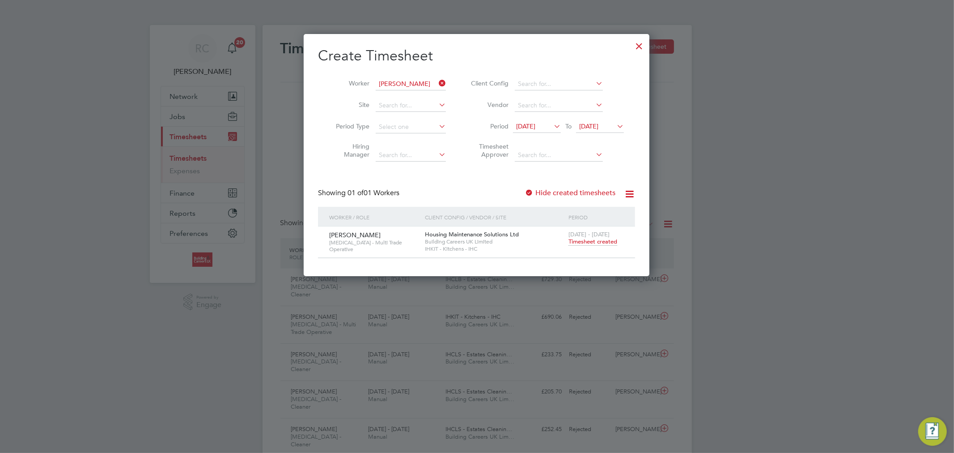
click at [437, 81] on icon at bounding box center [437, 83] width 0 height 13
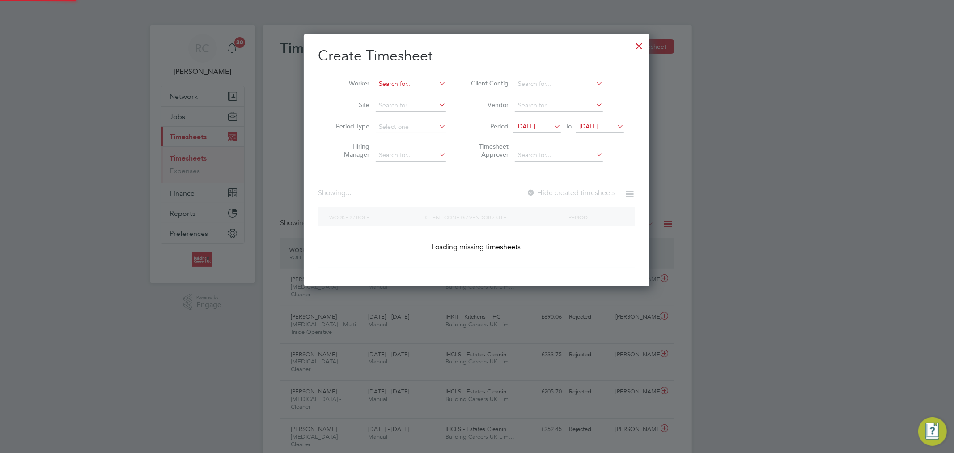
click at [424, 82] on input at bounding box center [411, 84] width 70 height 13
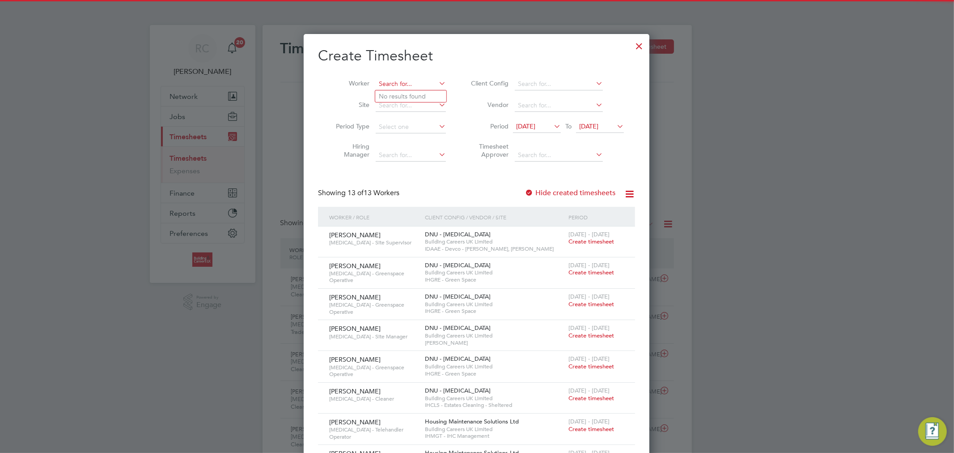
paste input "Brandon Taylor"
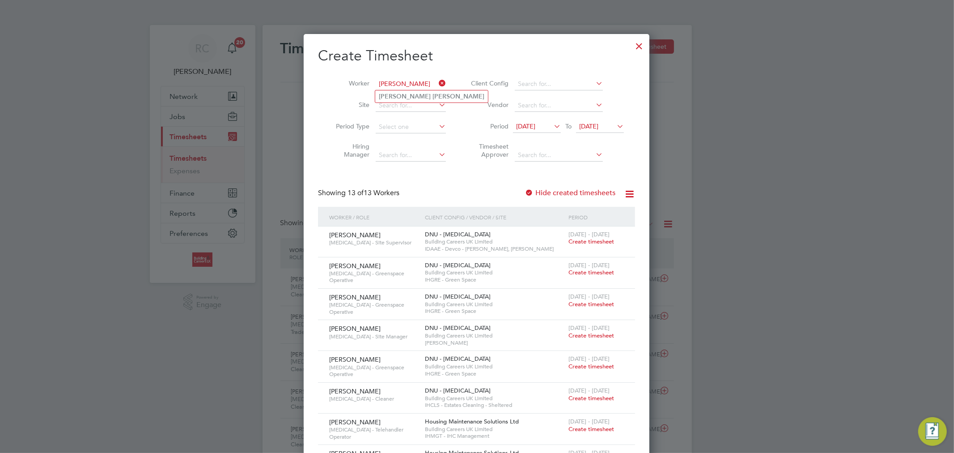
type input "Brandon Taylor"
click at [427, 81] on input at bounding box center [411, 84] width 70 height 13
paste input "Jak Cottington"
type input "Jak Cottington"
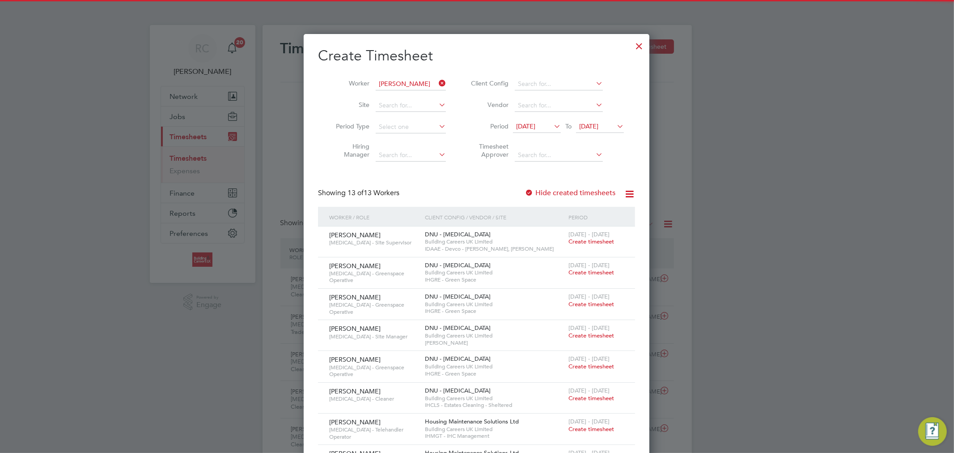
click at [425, 93] on li "Jak Cottington" at bounding box center [417, 96] width 85 height 12
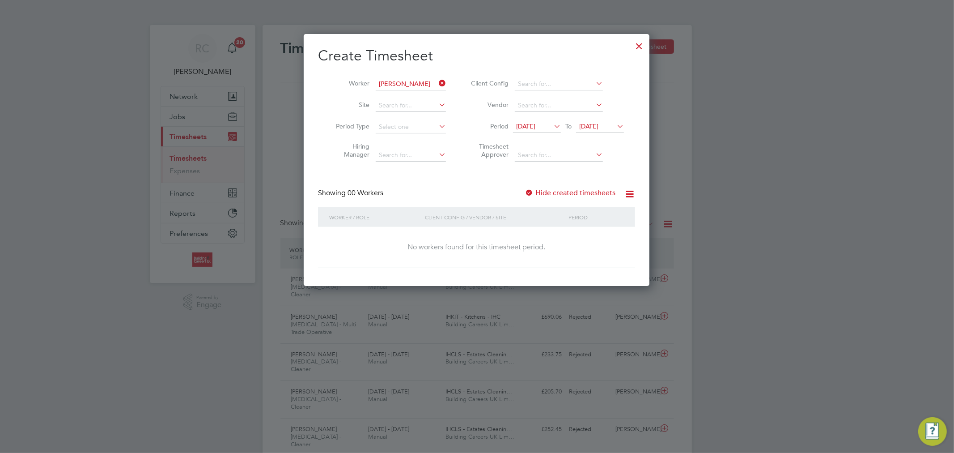
click at [573, 189] on label "Hide created timesheets" at bounding box center [570, 192] width 91 height 9
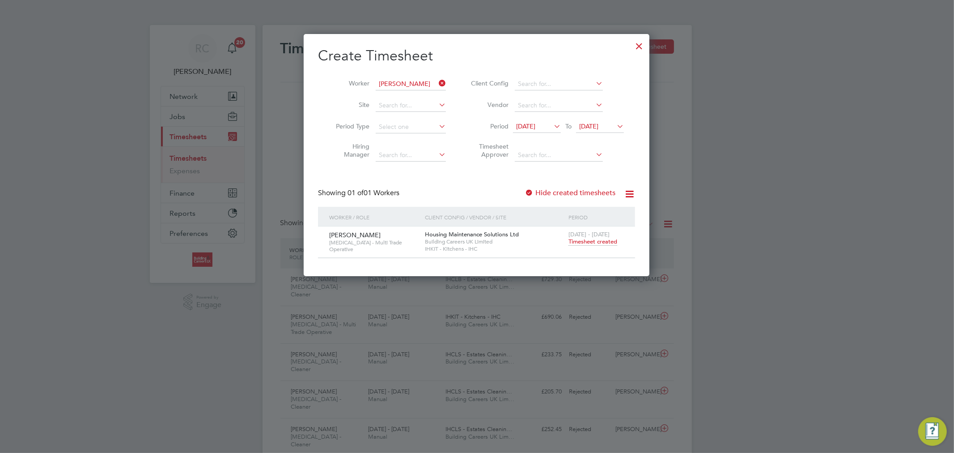
click at [585, 242] on span "Timesheet created" at bounding box center [593, 242] width 49 height 8
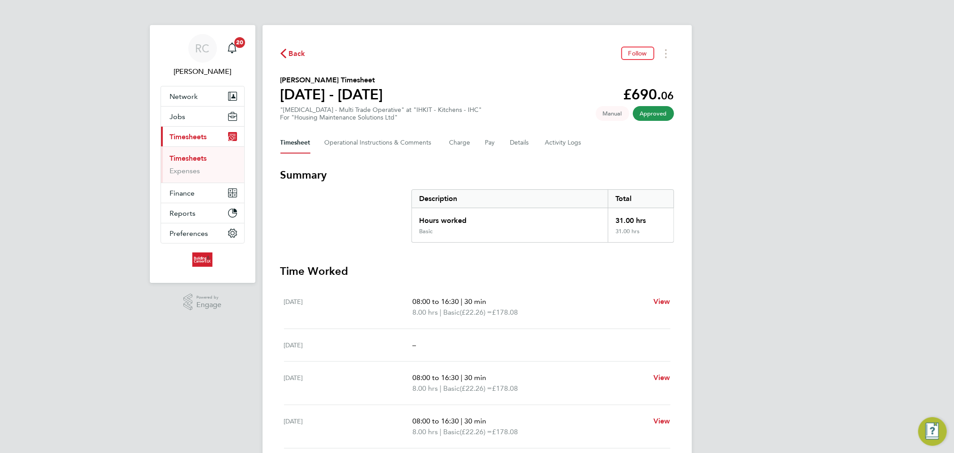
click at [294, 55] on span "Back" at bounding box center [297, 53] width 17 height 11
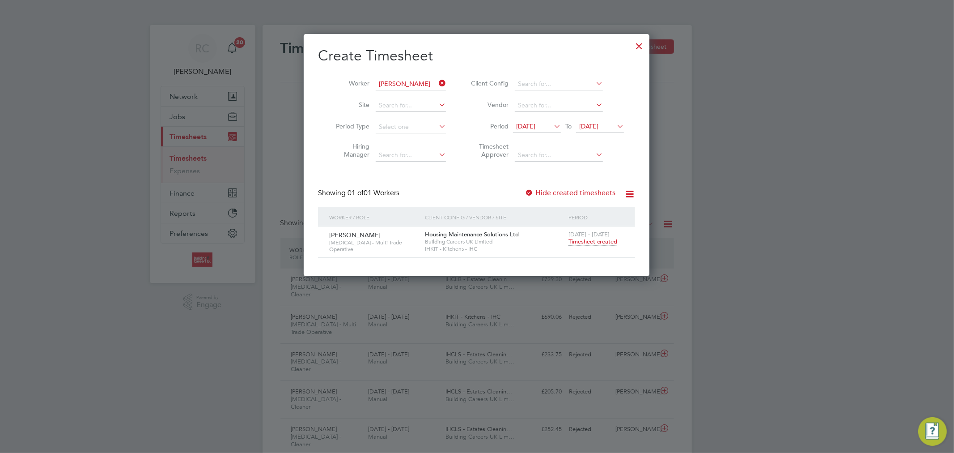
click at [437, 82] on icon at bounding box center [437, 83] width 0 height 13
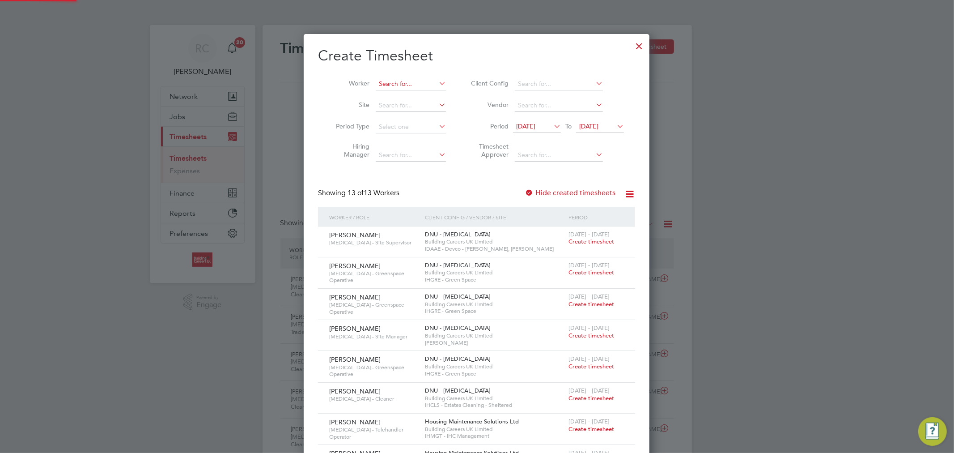
click at [422, 82] on input at bounding box center [411, 84] width 70 height 13
paste input "[PERSON_NAME]"
type input "[PERSON_NAME]"
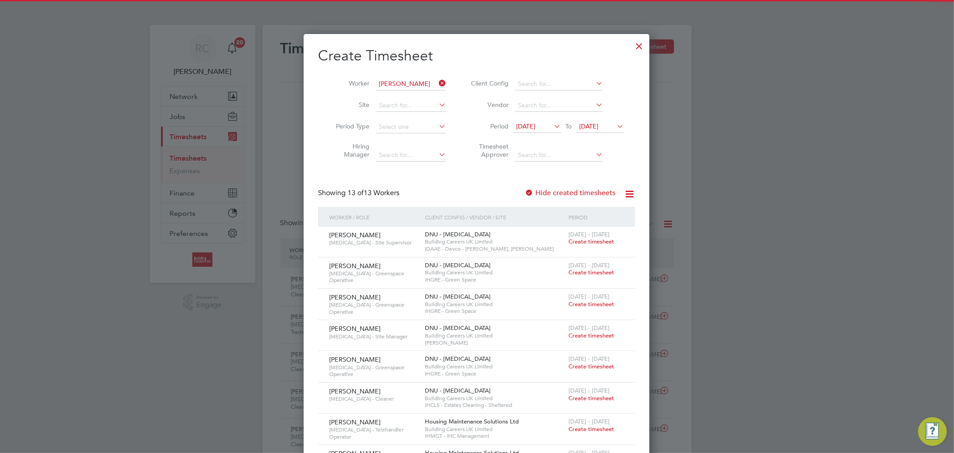
click at [422, 91] on li "Samuel Mustapha" at bounding box center [420, 96] width 90 height 12
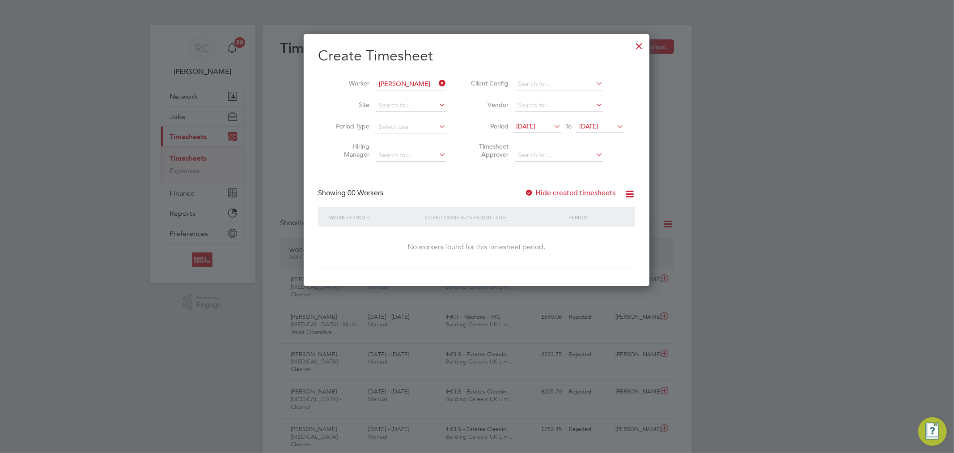
click at [549, 189] on label "Hide created timesheets" at bounding box center [570, 192] width 91 height 9
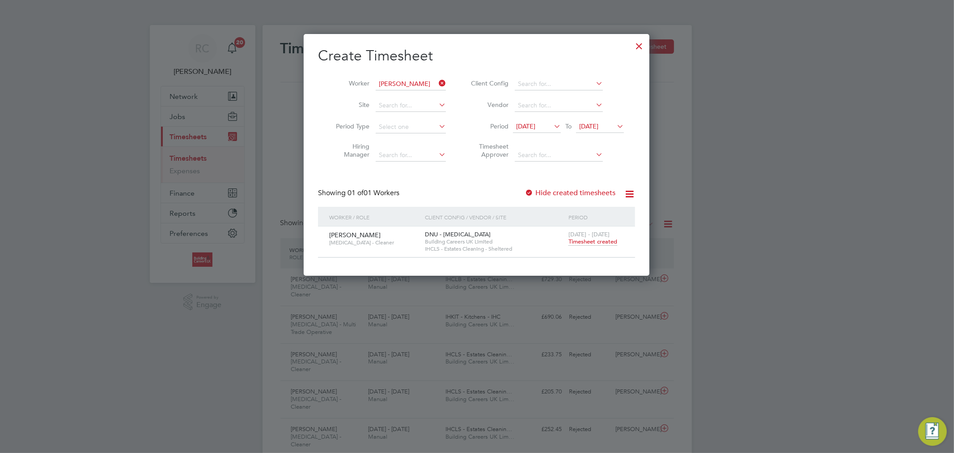
click at [590, 239] on span "Timesheet created" at bounding box center [593, 242] width 49 height 8
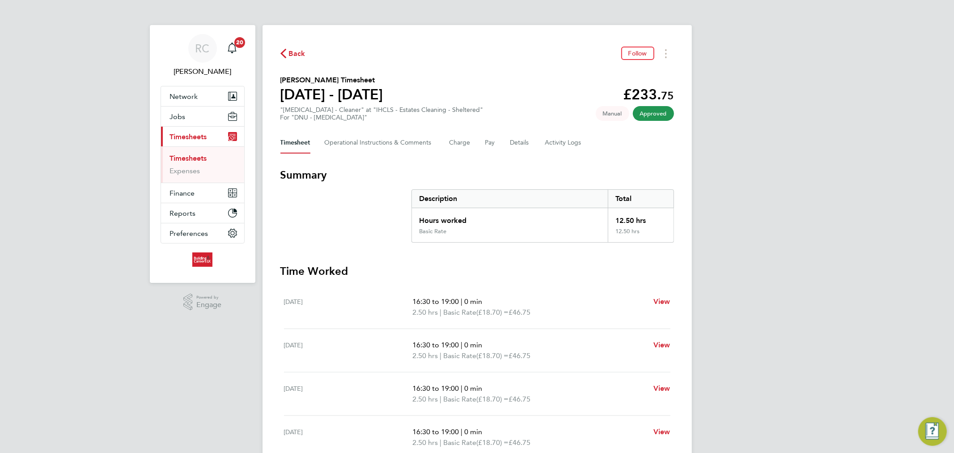
click at [293, 52] on span "Back" at bounding box center [297, 53] width 17 height 11
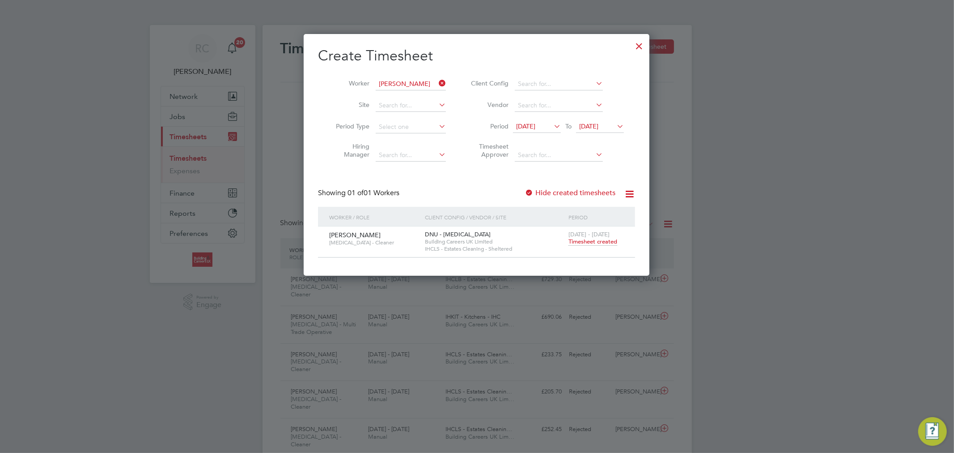
click at [437, 82] on icon at bounding box center [437, 83] width 0 height 13
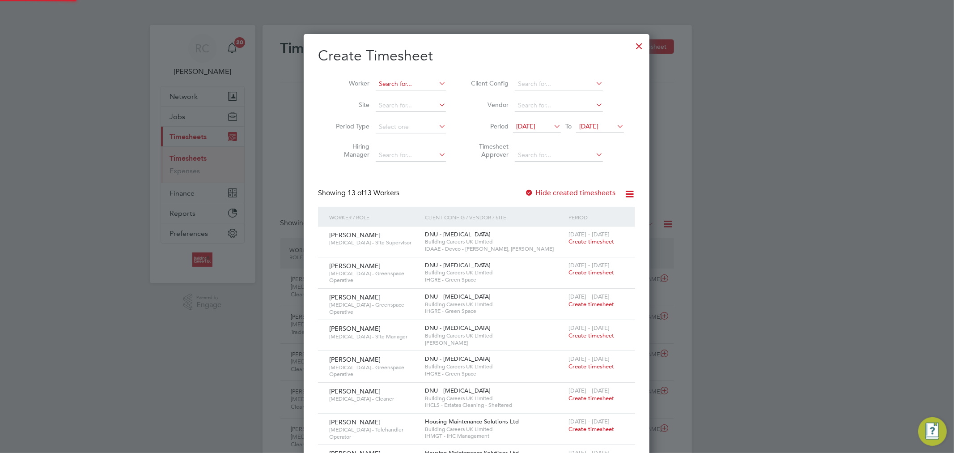
click at [415, 83] on input at bounding box center [411, 84] width 70 height 13
paste input "Lewis Morgan"
type input "Lewis Morgan"
click at [433, 95] on b "Morgan" at bounding box center [459, 97] width 52 height 8
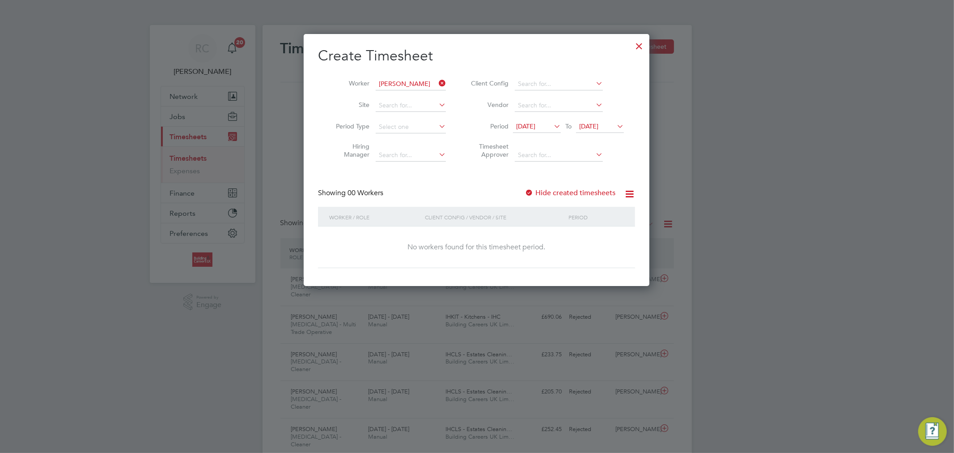
click at [565, 191] on label "Hide created timesheets" at bounding box center [570, 192] width 91 height 9
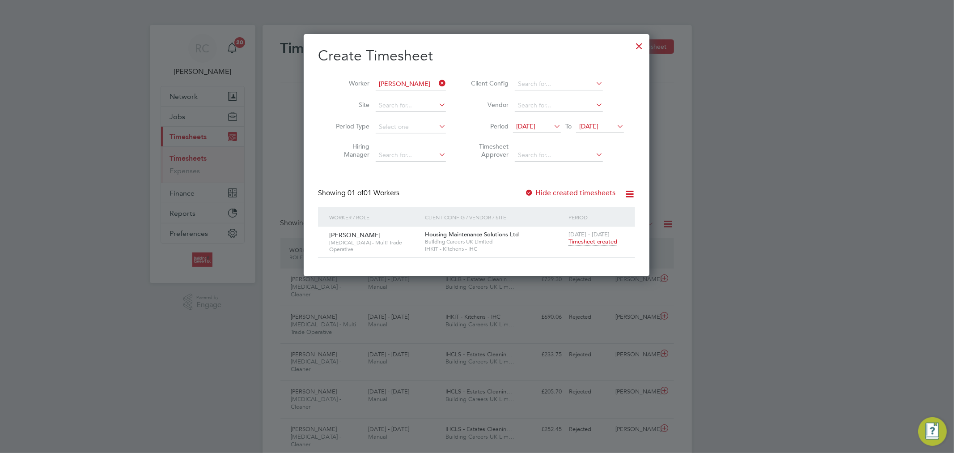
click at [578, 242] on span "Timesheet created" at bounding box center [593, 242] width 49 height 8
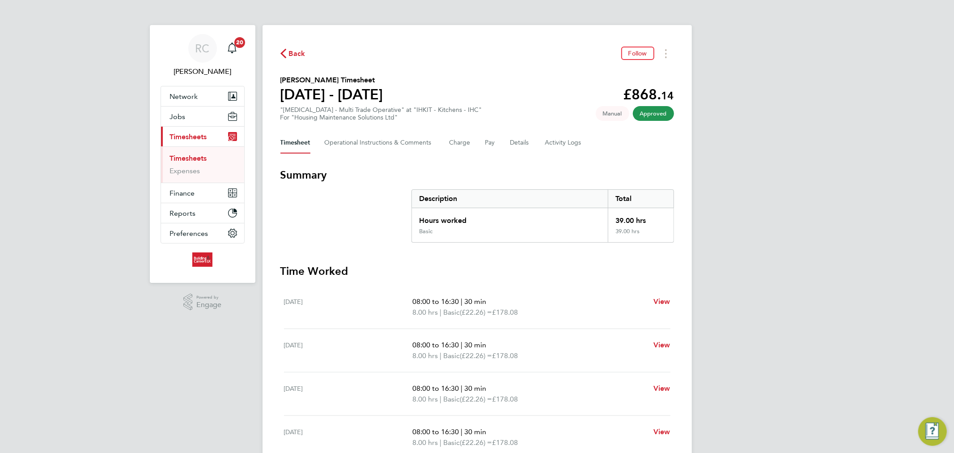
click at [296, 55] on span "Back" at bounding box center [297, 53] width 17 height 11
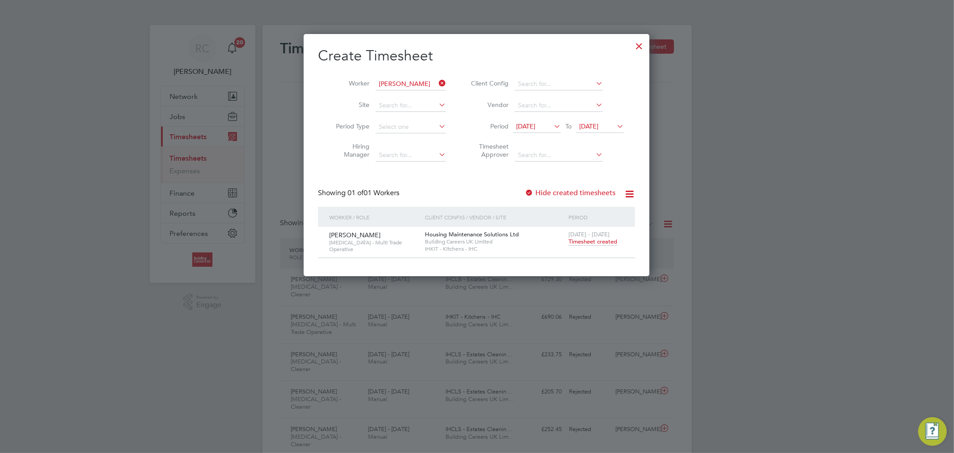
click at [437, 79] on icon at bounding box center [437, 83] width 0 height 13
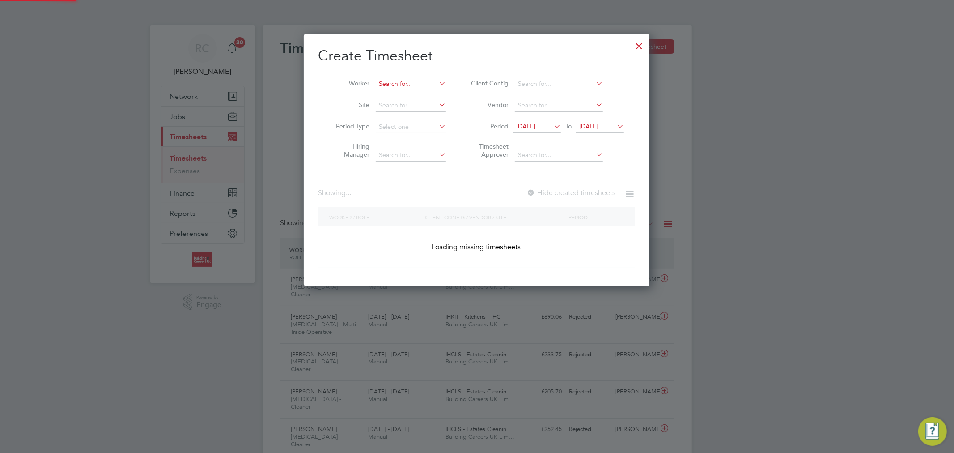
click at [424, 81] on input at bounding box center [411, 84] width 70 height 13
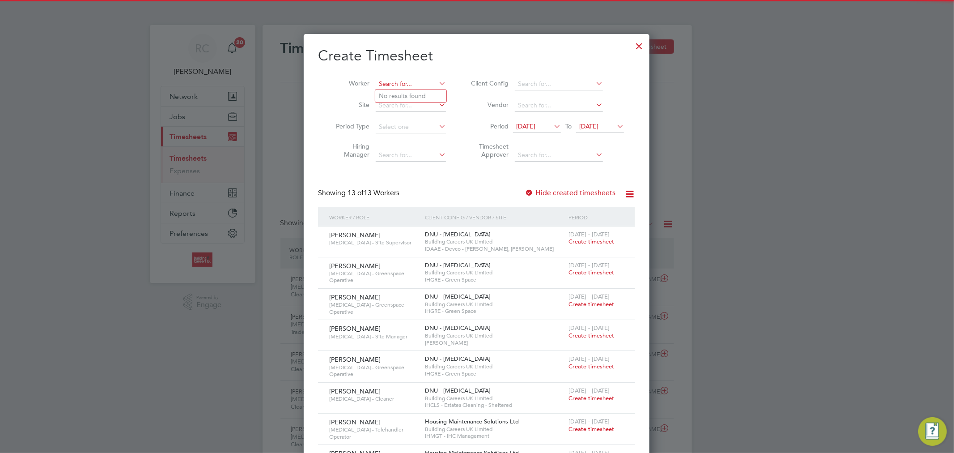
paste input "Luke Peers"
type input "Luke Peers"
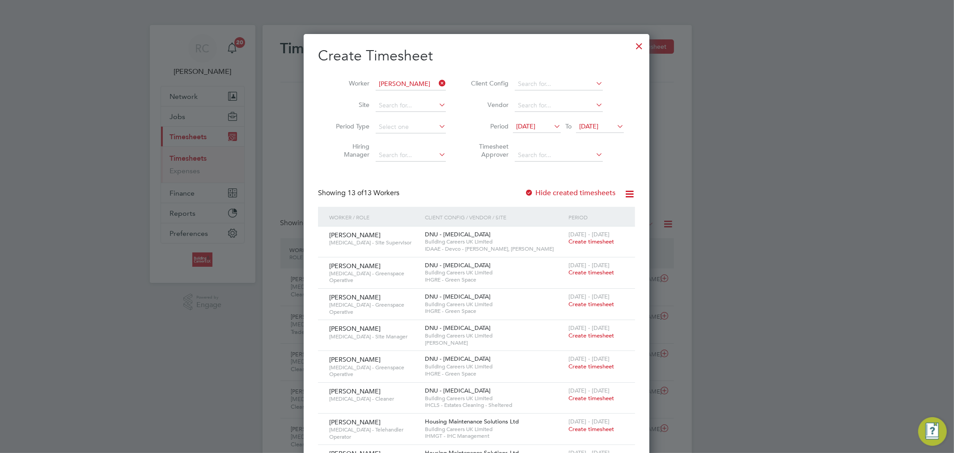
click at [419, 92] on li "Luke Peers" at bounding box center [413, 96] width 77 height 12
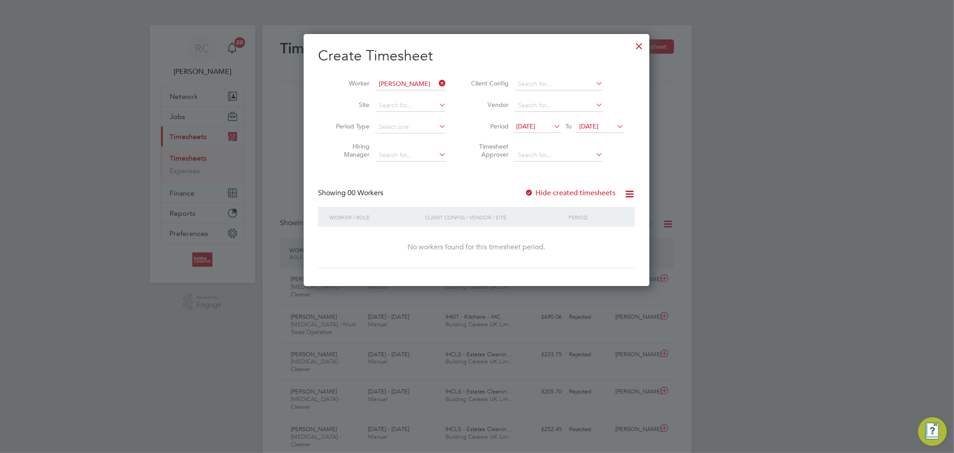
click at [565, 195] on label "Hide created timesheets" at bounding box center [570, 192] width 91 height 9
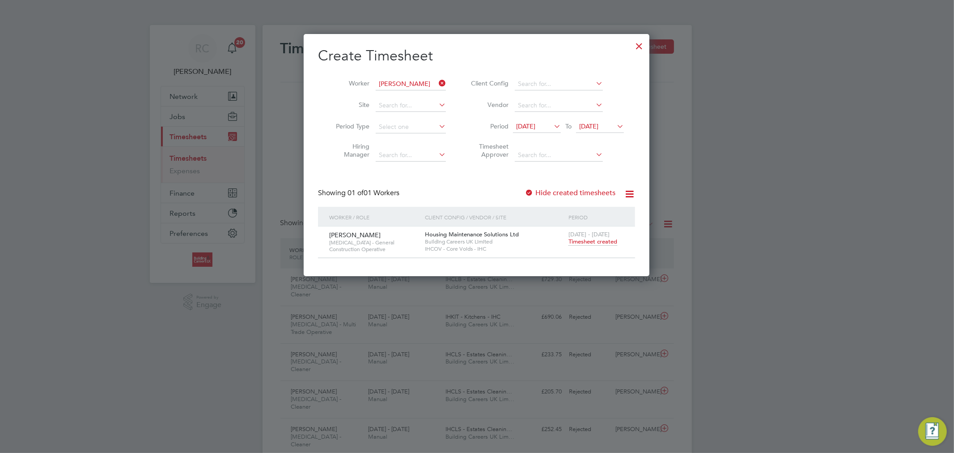
click at [596, 239] on span "Timesheet created" at bounding box center [593, 242] width 49 height 8
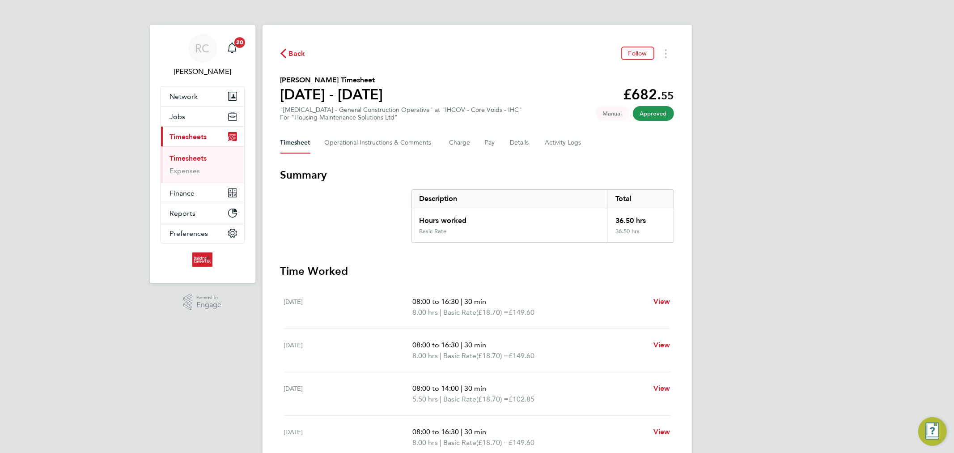
click at [285, 51] on icon "button" at bounding box center [283, 53] width 6 height 9
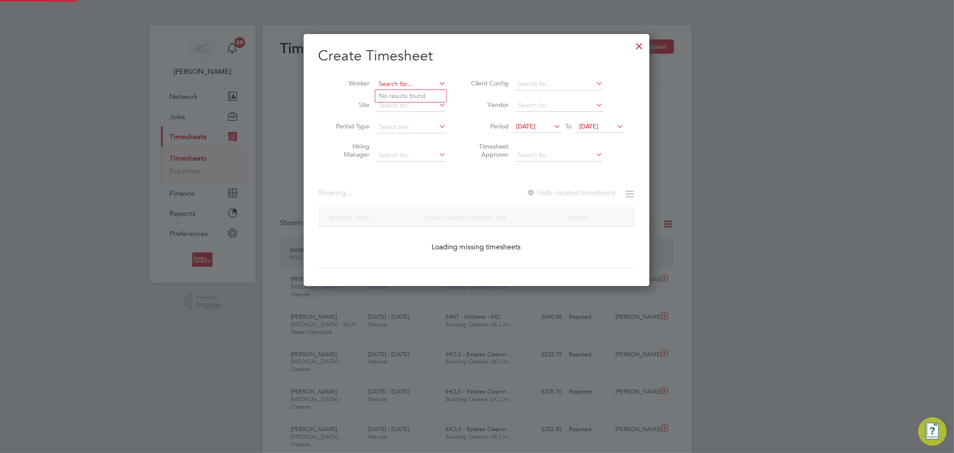
click at [403, 81] on input at bounding box center [411, 84] width 70 height 13
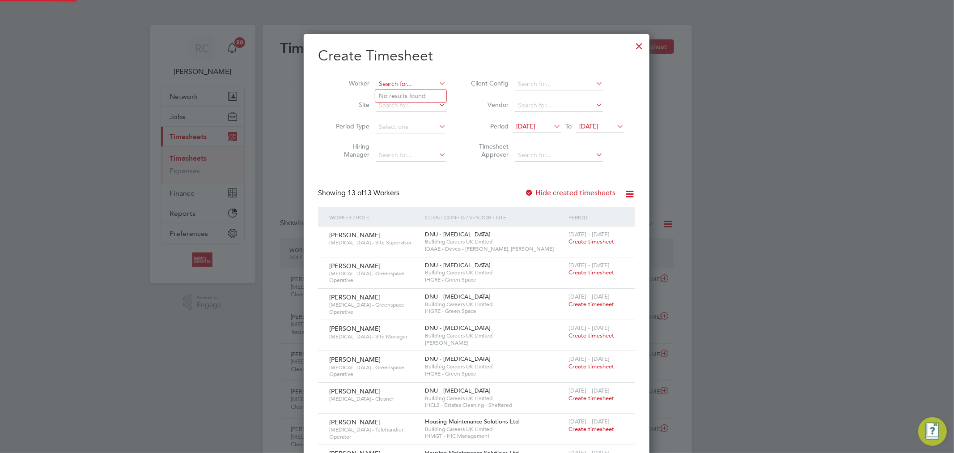
paste input "Richard Lythgoe"
type input "Richard Lythgoe"
click at [433, 94] on b "Lythgoe" at bounding box center [445, 96] width 24 height 8
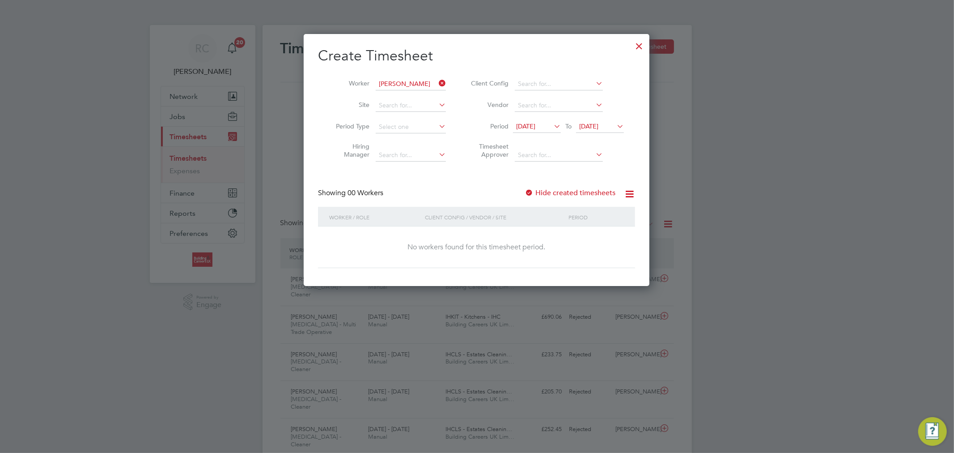
click at [548, 189] on label "Hide created timesheets" at bounding box center [570, 192] width 91 height 9
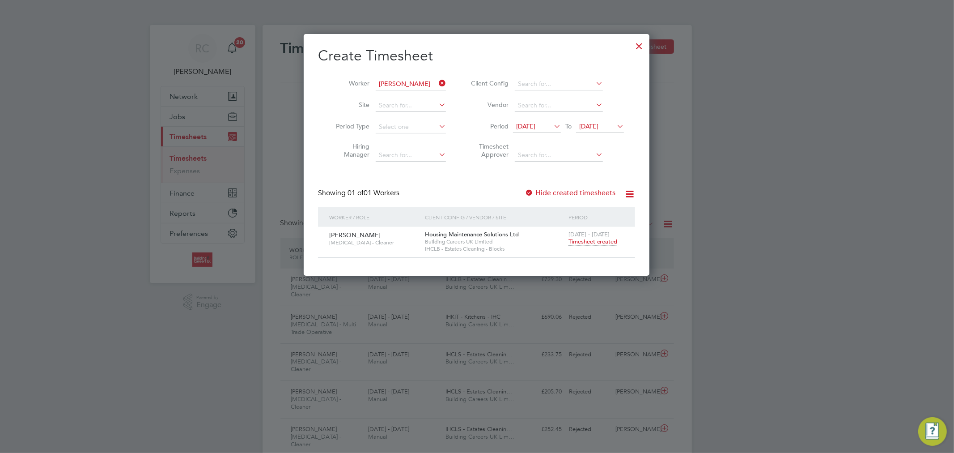
click at [584, 242] on span "Timesheet created" at bounding box center [593, 242] width 49 height 8
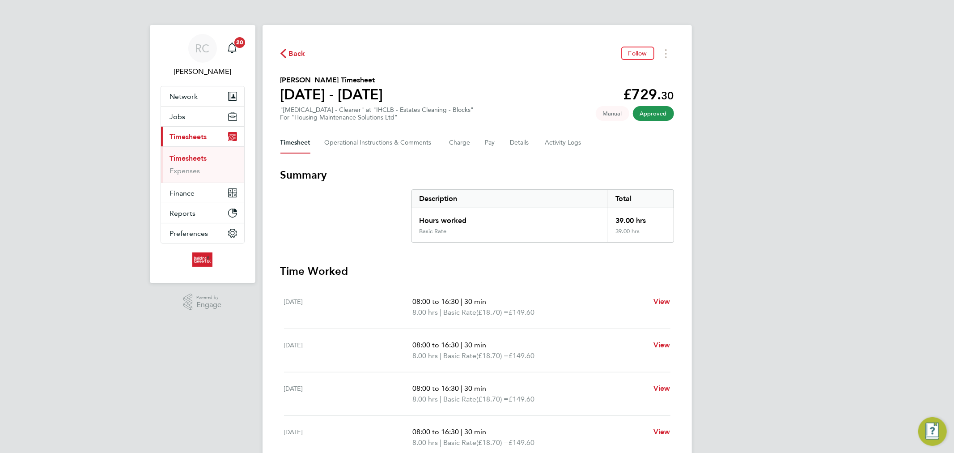
click at [286, 52] on span "Back" at bounding box center [292, 53] width 25 height 8
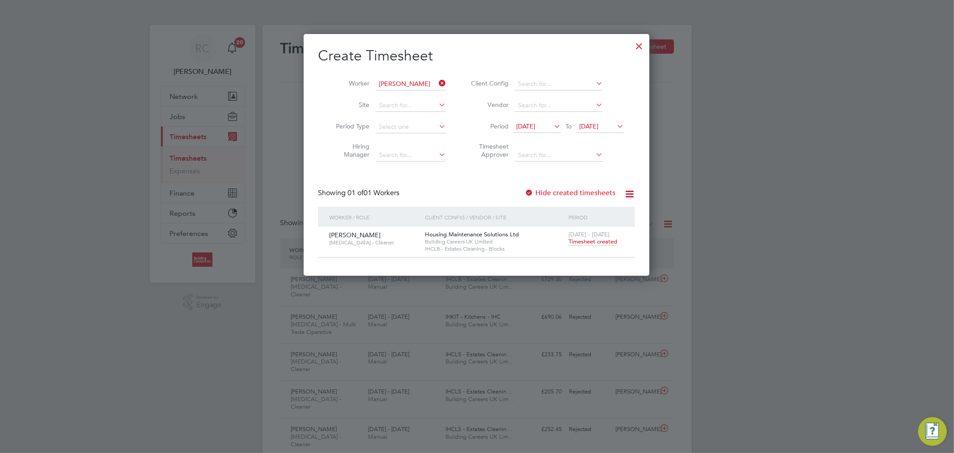
click at [437, 83] on icon at bounding box center [437, 83] width 0 height 13
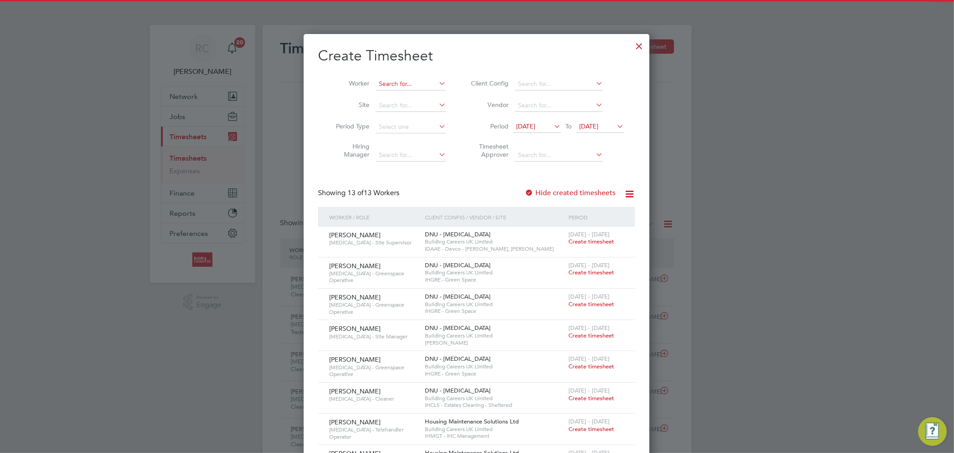
click at [430, 82] on input at bounding box center [411, 84] width 70 height 13
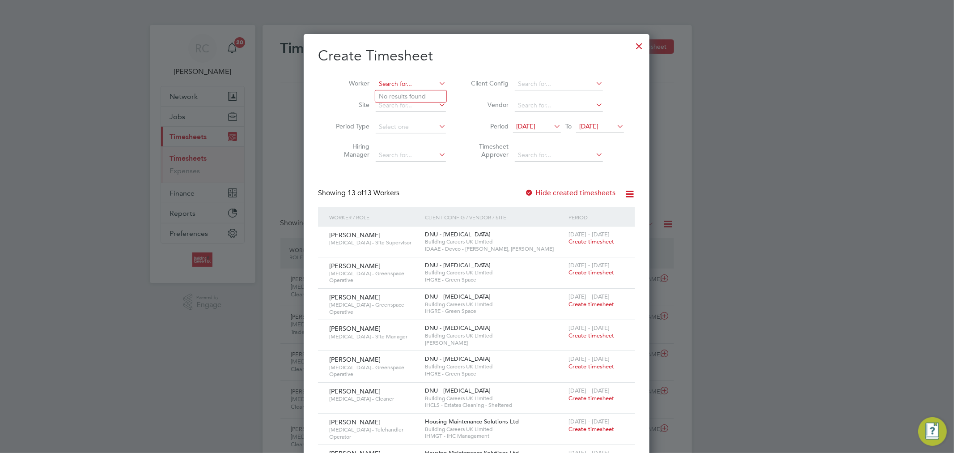
paste input "Alan Mulhall"
click at [424, 91] on li "Alan Mulhall Mulhall" at bounding box center [457, 96] width 164 height 12
type input "Alan Mulhall Mulhall"
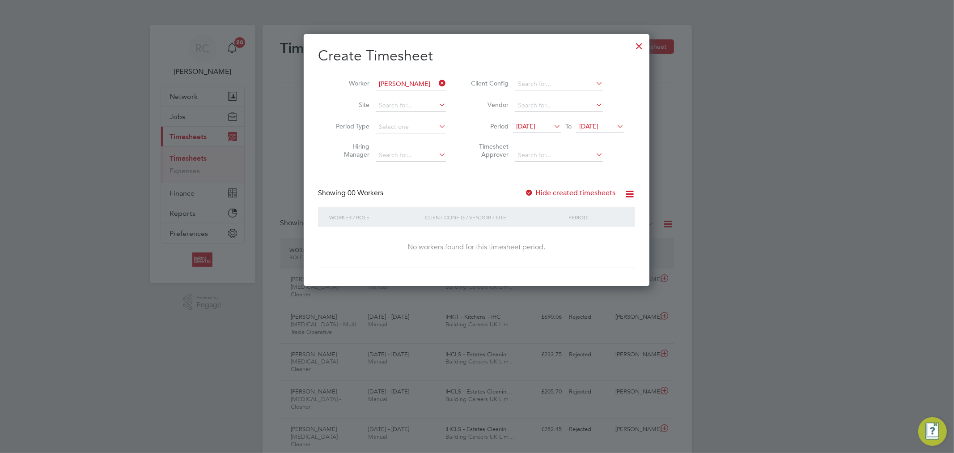
click at [584, 193] on label "Hide created timesheets" at bounding box center [570, 192] width 91 height 9
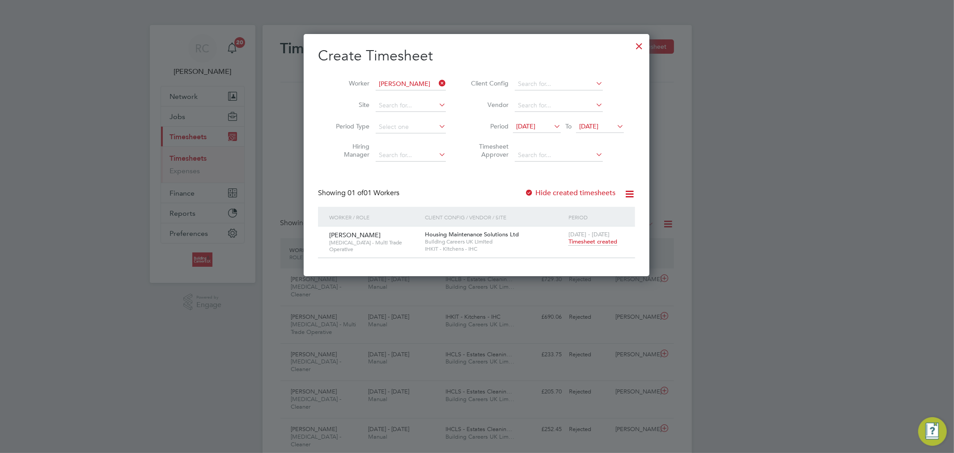
click at [598, 246] on div "18 - 24 Aug 2025 Timesheet created" at bounding box center [596, 238] width 60 height 24
click at [598, 239] on span "Timesheet created" at bounding box center [593, 242] width 49 height 8
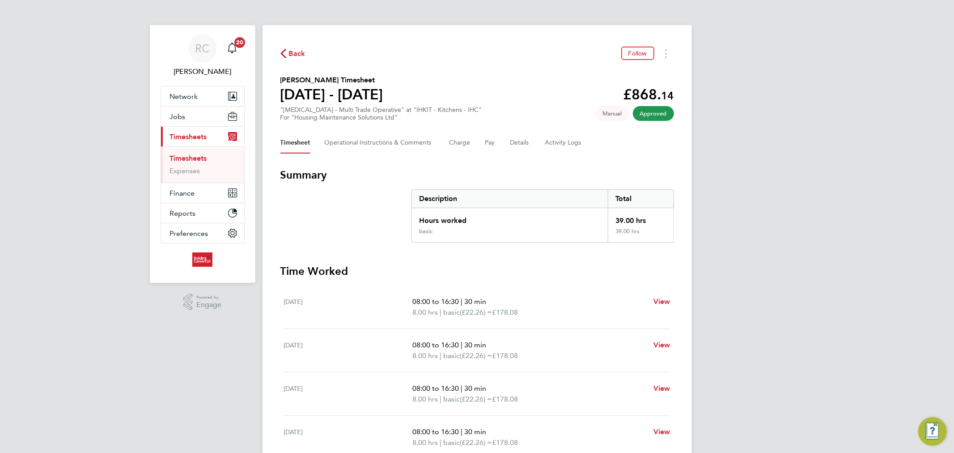
click at [811, 77] on div "RC Rhys Cook Notifications 20 Applications: Network Team Members Businesses Sit…" at bounding box center [477, 323] width 954 height 646
click at [290, 51] on span "Back" at bounding box center [297, 53] width 17 height 11
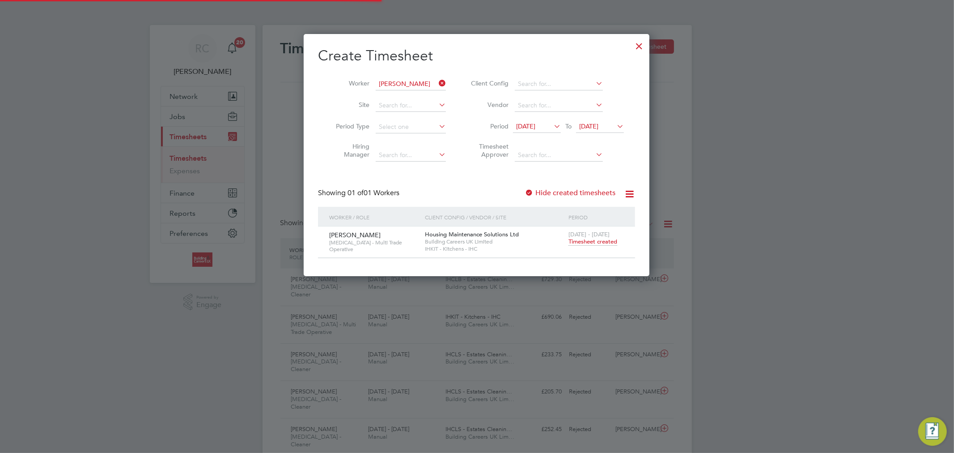
scroll to position [22, 78]
click at [642, 42] on div at bounding box center [639, 44] width 16 height 16
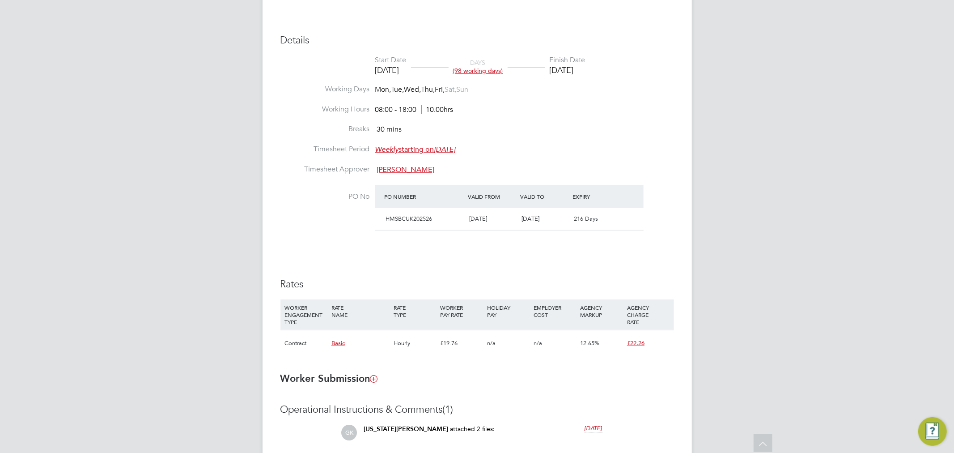
scroll to position [321, 0]
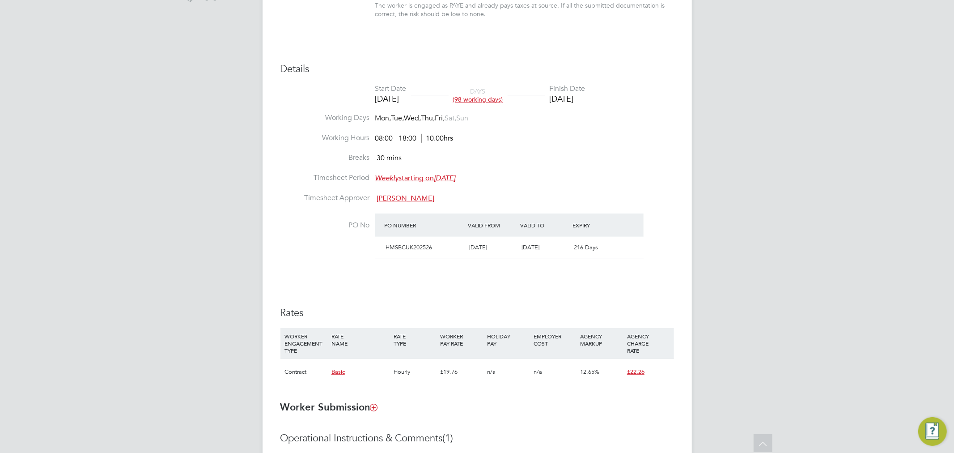
click at [770, 172] on div "RC Rhys Cook Notifications 20 Applications: Network Team Members Businesses Sit…" at bounding box center [477, 189] width 954 height 1021
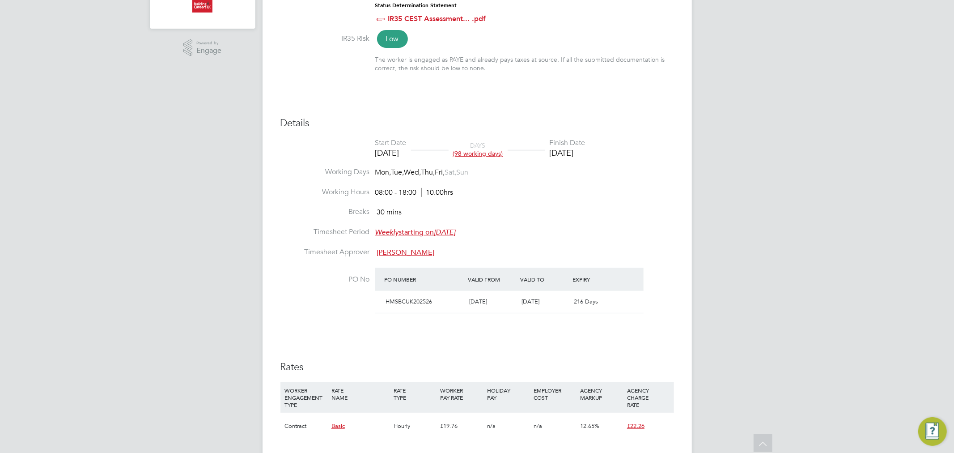
scroll to position [248, 0]
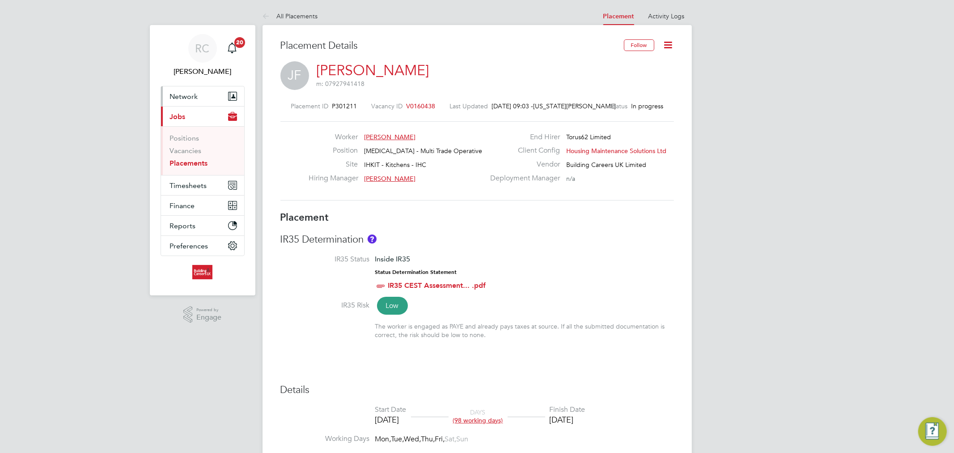
click at [199, 98] on button "Network" at bounding box center [202, 96] width 83 height 20
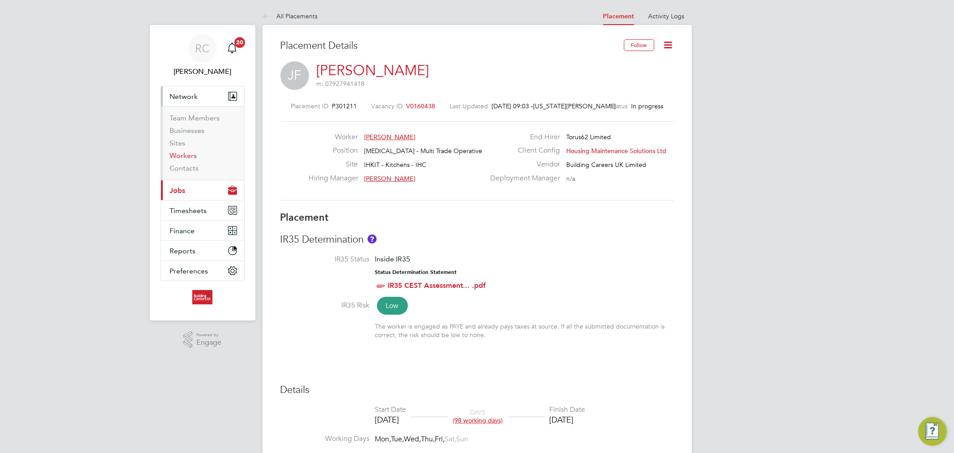
click at [191, 157] on link "Workers" at bounding box center [183, 155] width 27 height 8
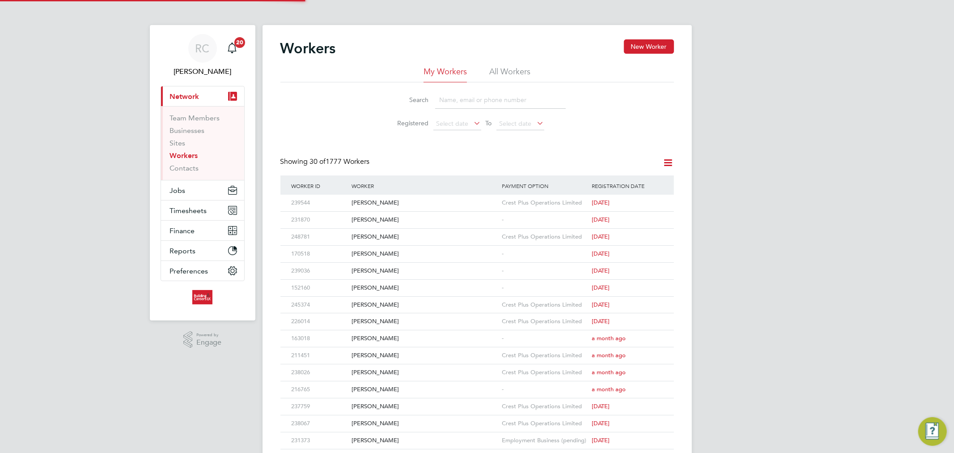
click at [520, 68] on li "All Workers" at bounding box center [509, 74] width 41 height 16
click at [476, 106] on input at bounding box center [500, 99] width 131 height 17
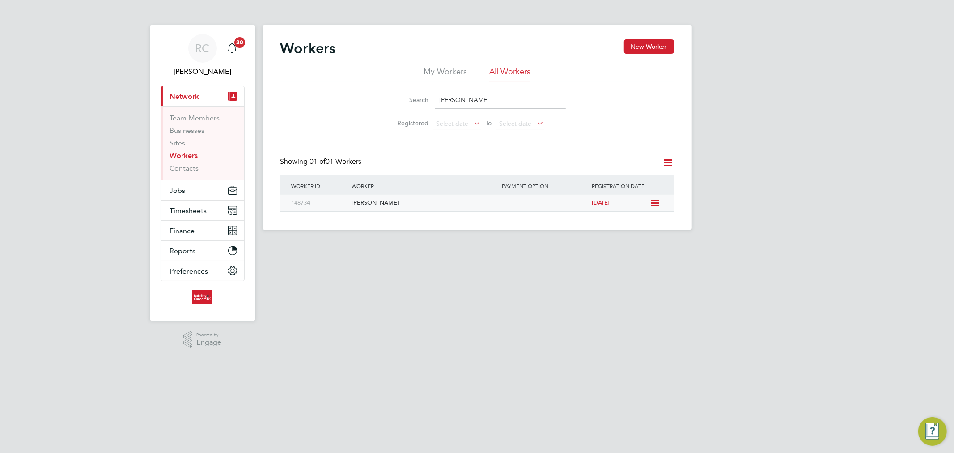
type input "ryan griffiths"
click at [425, 200] on div "[PERSON_NAME]" at bounding box center [424, 203] width 150 height 17
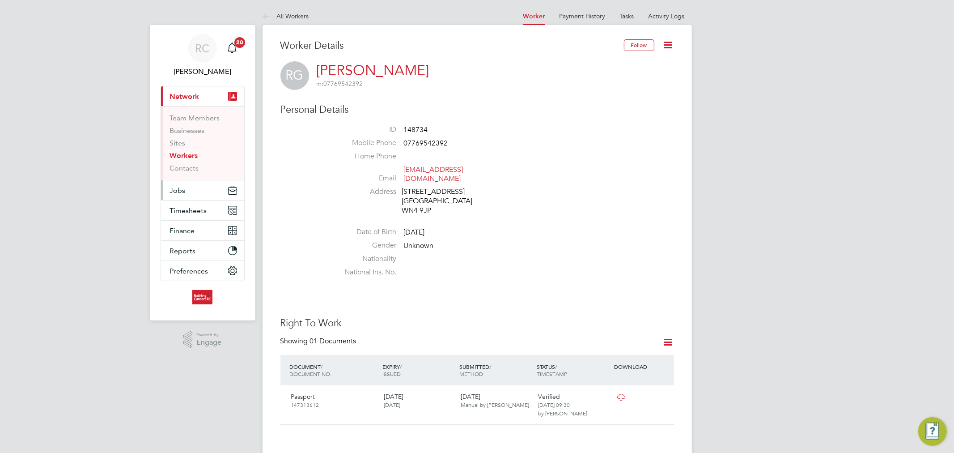
click at [190, 188] on button "Jobs" at bounding box center [202, 190] width 83 height 20
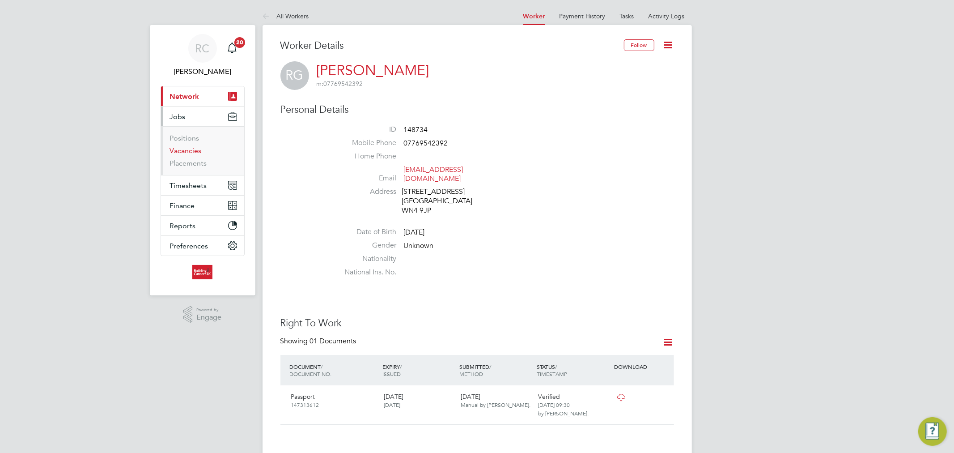
click at [191, 154] on link "Vacancies" at bounding box center [186, 150] width 32 height 8
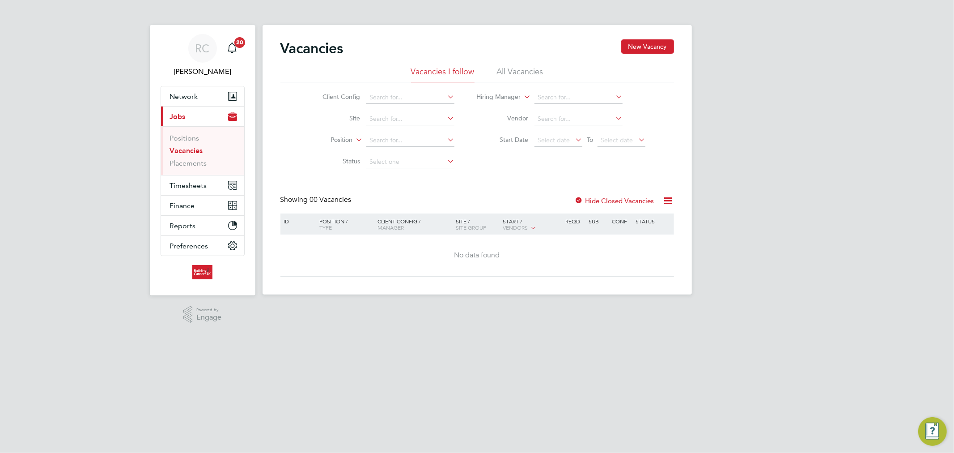
click at [510, 75] on li "All Vacancies" at bounding box center [520, 74] width 47 height 16
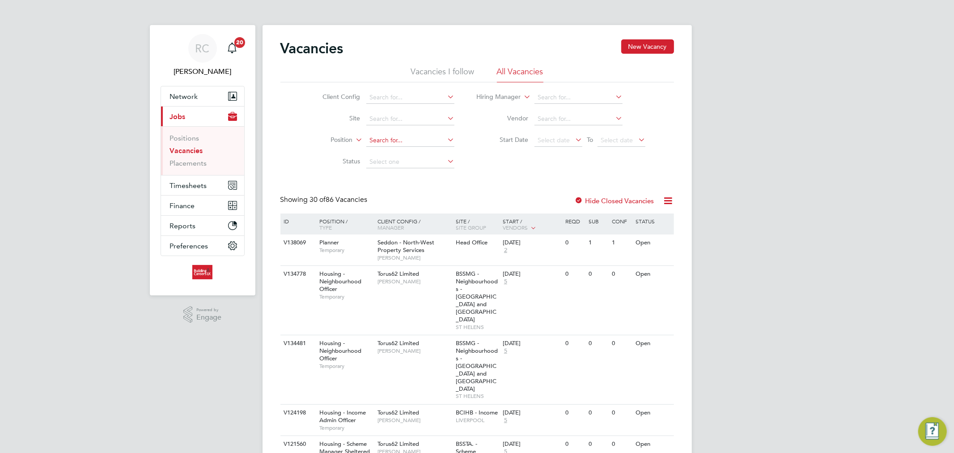
click at [408, 145] on input at bounding box center [410, 140] width 88 height 13
click at [421, 101] on input at bounding box center [410, 97] width 88 height 13
click at [421, 105] on li "Hou sing Maintenance Solutions Ltd" at bounding box center [446, 110] width 160 height 12
type input "Housing Maintenance Solutions Ltd"
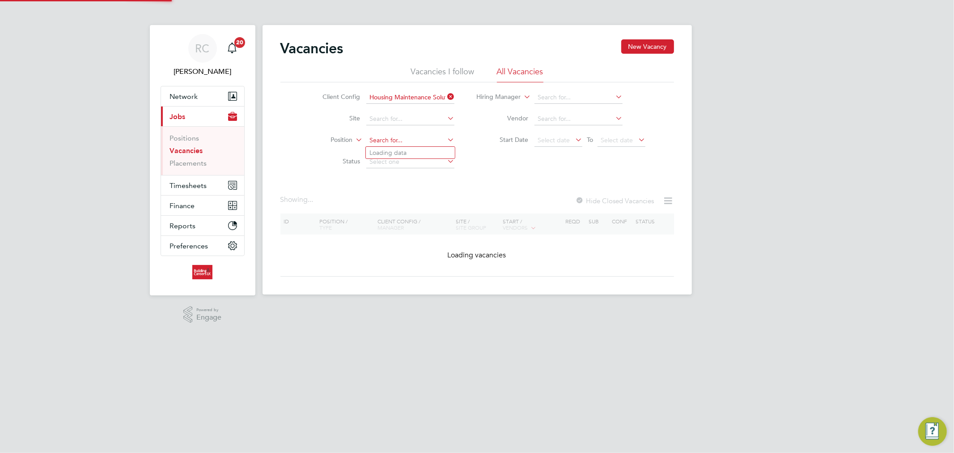
click at [394, 141] on input at bounding box center [410, 140] width 88 height 13
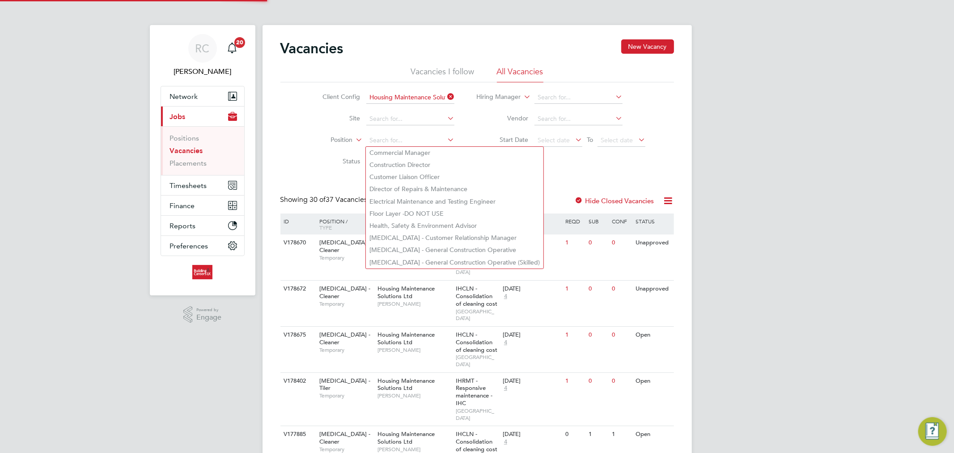
click at [318, 163] on label "Status" at bounding box center [334, 161] width 51 height 8
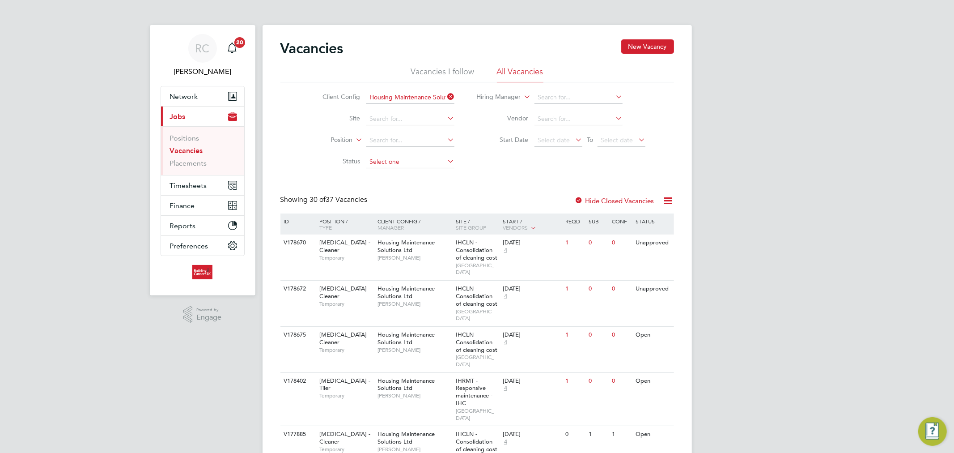
click at [374, 161] on input at bounding box center [410, 162] width 88 height 13
click at [391, 176] on li "Unapproved" at bounding box center [410, 174] width 89 height 12
type input "Unapproved"
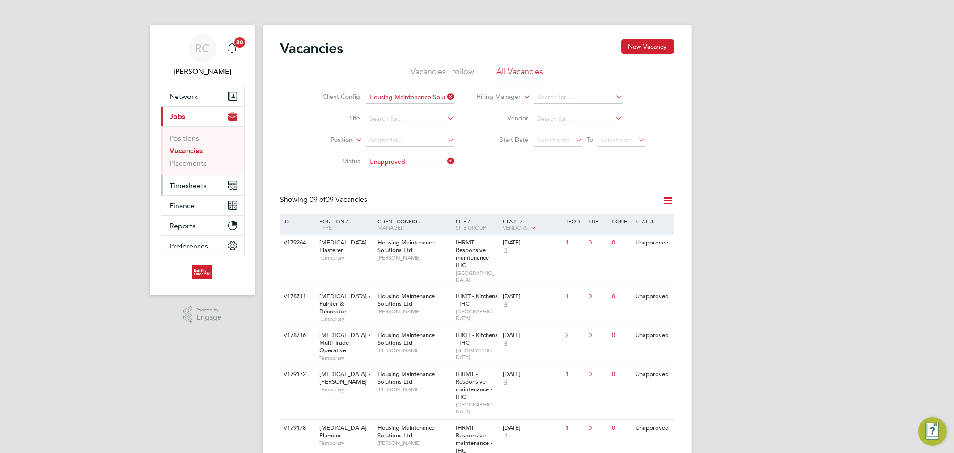
click at [191, 182] on span "Timesheets" at bounding box center [188, 185] width 37 height 8
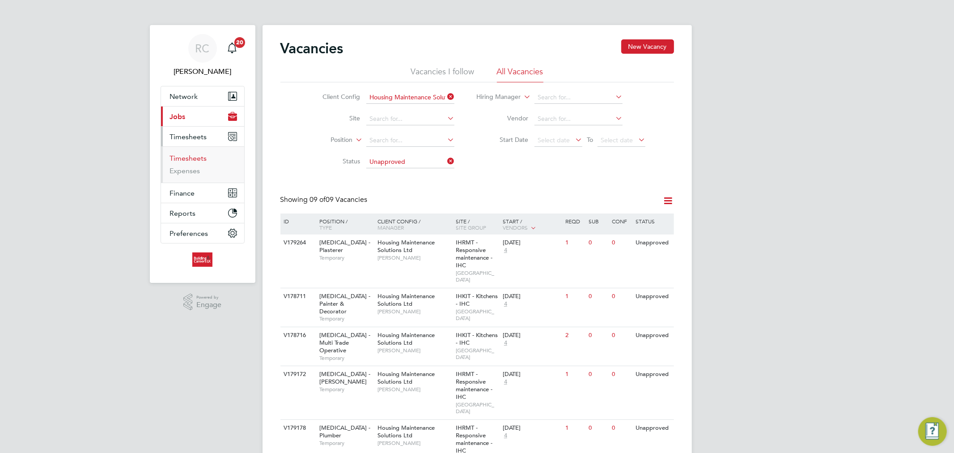
click at [197, 159] on link "Timesheets" at bounding box center [188, 158] width 37 height 8
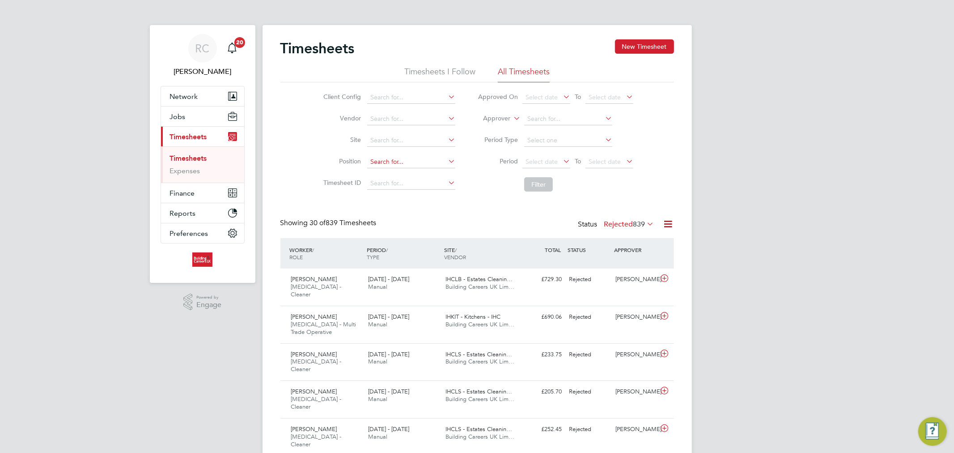
click at [385, 163] on input at bounding box center [411, 162] width 88 height 13
click at [314, 132] on li "Site" at bounding box center [388, 140] width 157 height 21
click at [655, 48] on button "New Timesheet" at bounding box center [644, 46] width 59 height 14
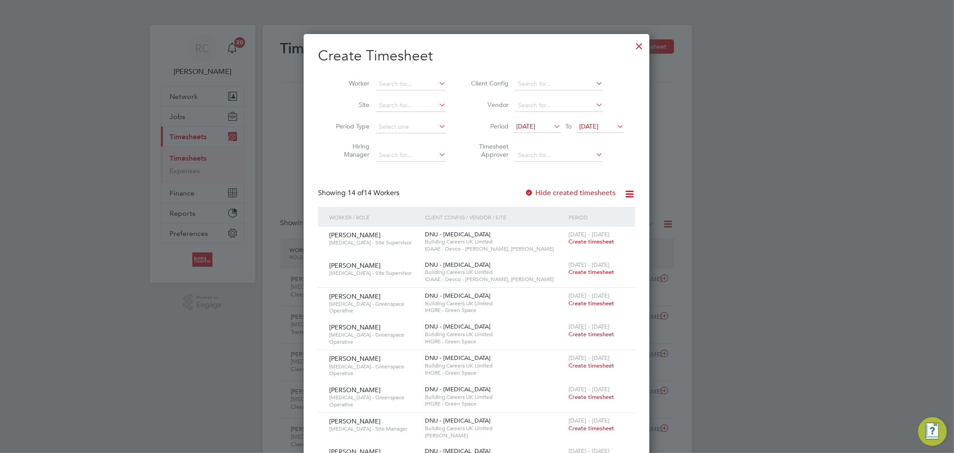
click at [552, 130] on icon at bounding box center [552, 126] width 0 height 13
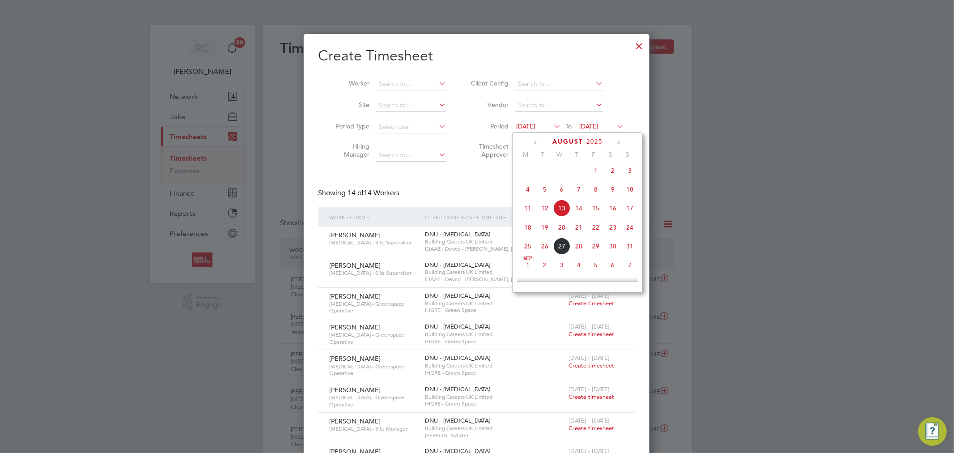
click at [525, 198] on span "4" at bounding box center [527, 189] width 17 height 17
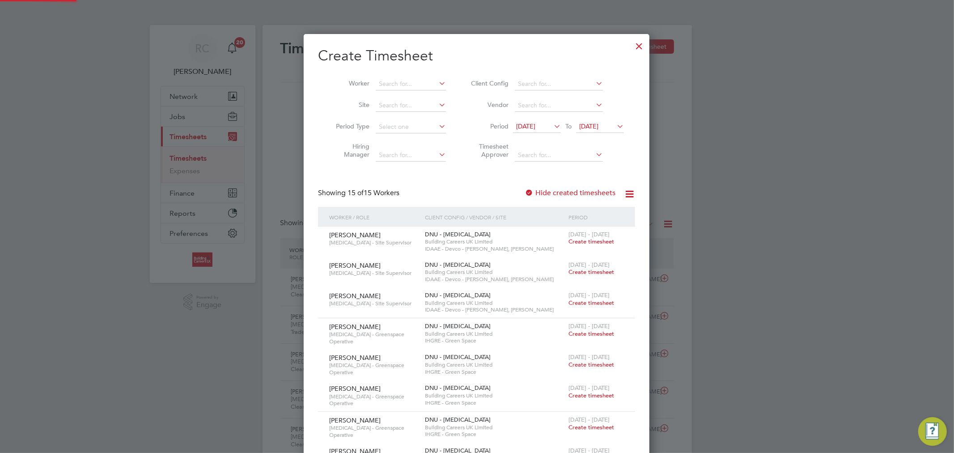
click at [591, 126] on span "[DATE]" at bounding box center [588, 126] width 19 height 8
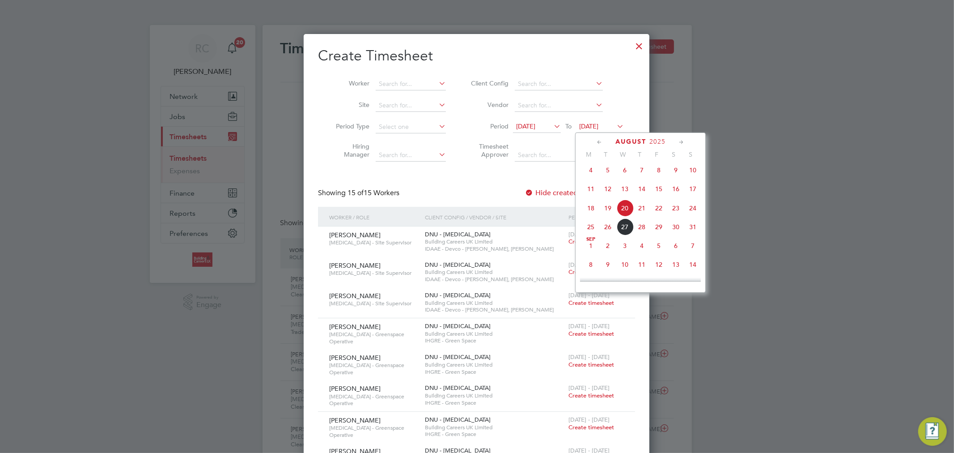
click at [695, 213] on span "24" at bounding box center [692, 208] width 17 height 17
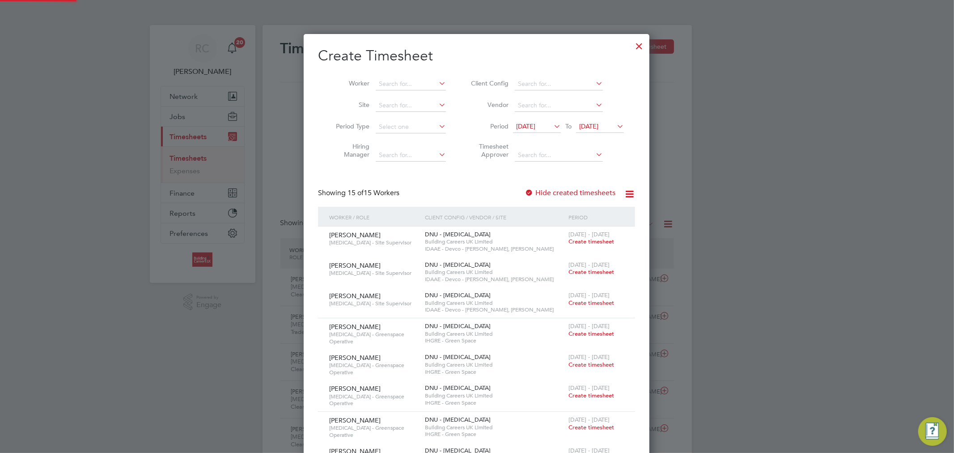
click at [552, 126] on icon at bounding box center [552, 126] width 0 height 13
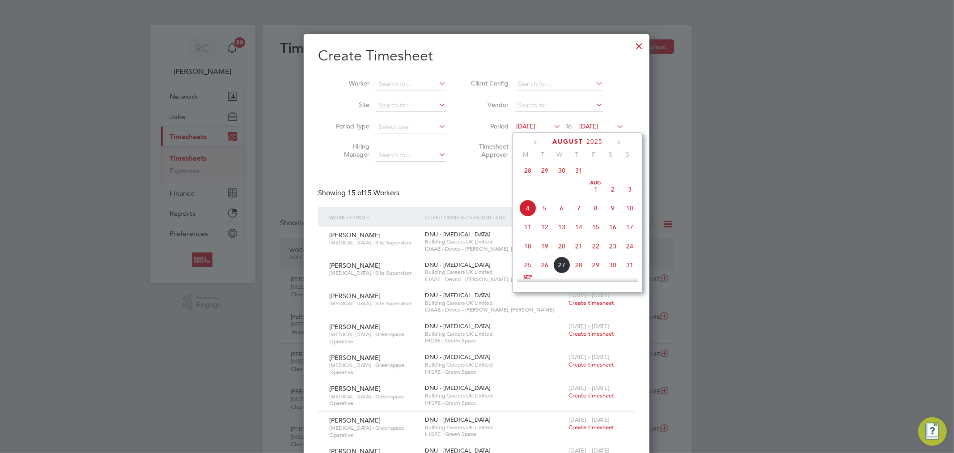
click at [530, 246] on span "18" at bounding box center [527, 246] width 17 height 17
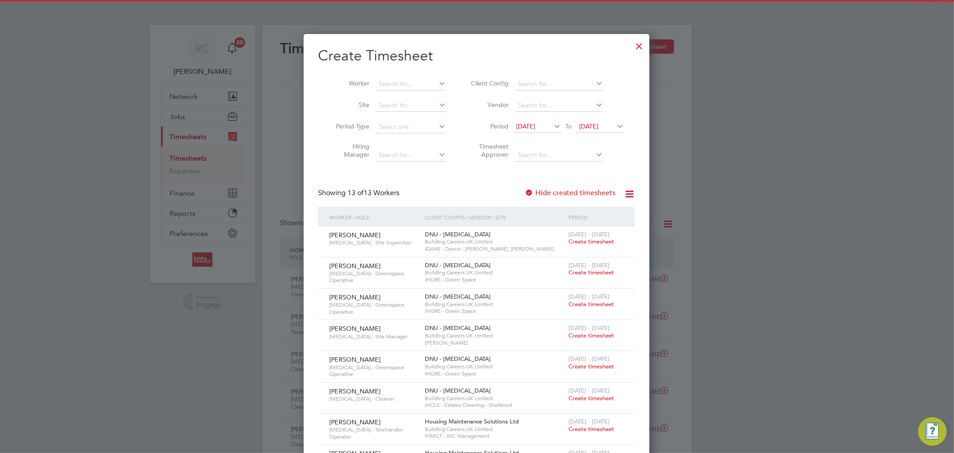
click at [599, 130] on span "[DATE]" at bounding box center [588, 126] width 19 height 8
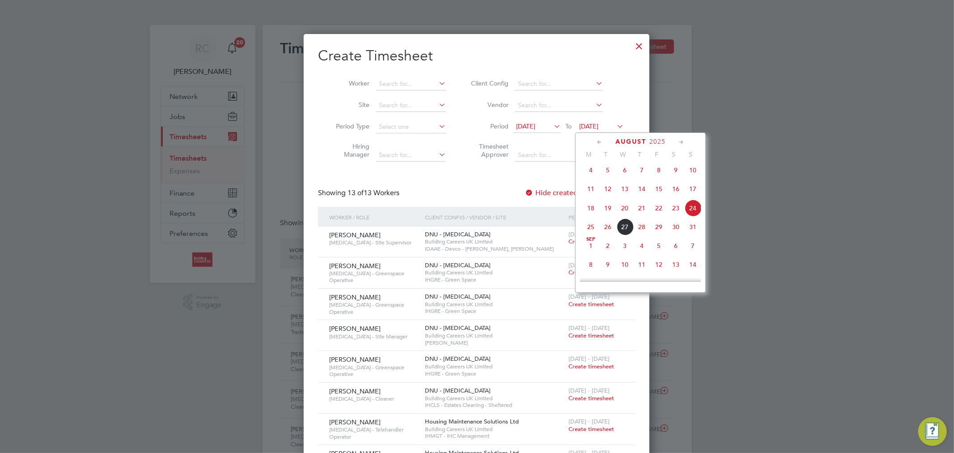
click at [689, 212] on span "24" at bounding box center [692, 208] width 17 height 17
